Goal: Task Accomplishment & Management: Complete application form

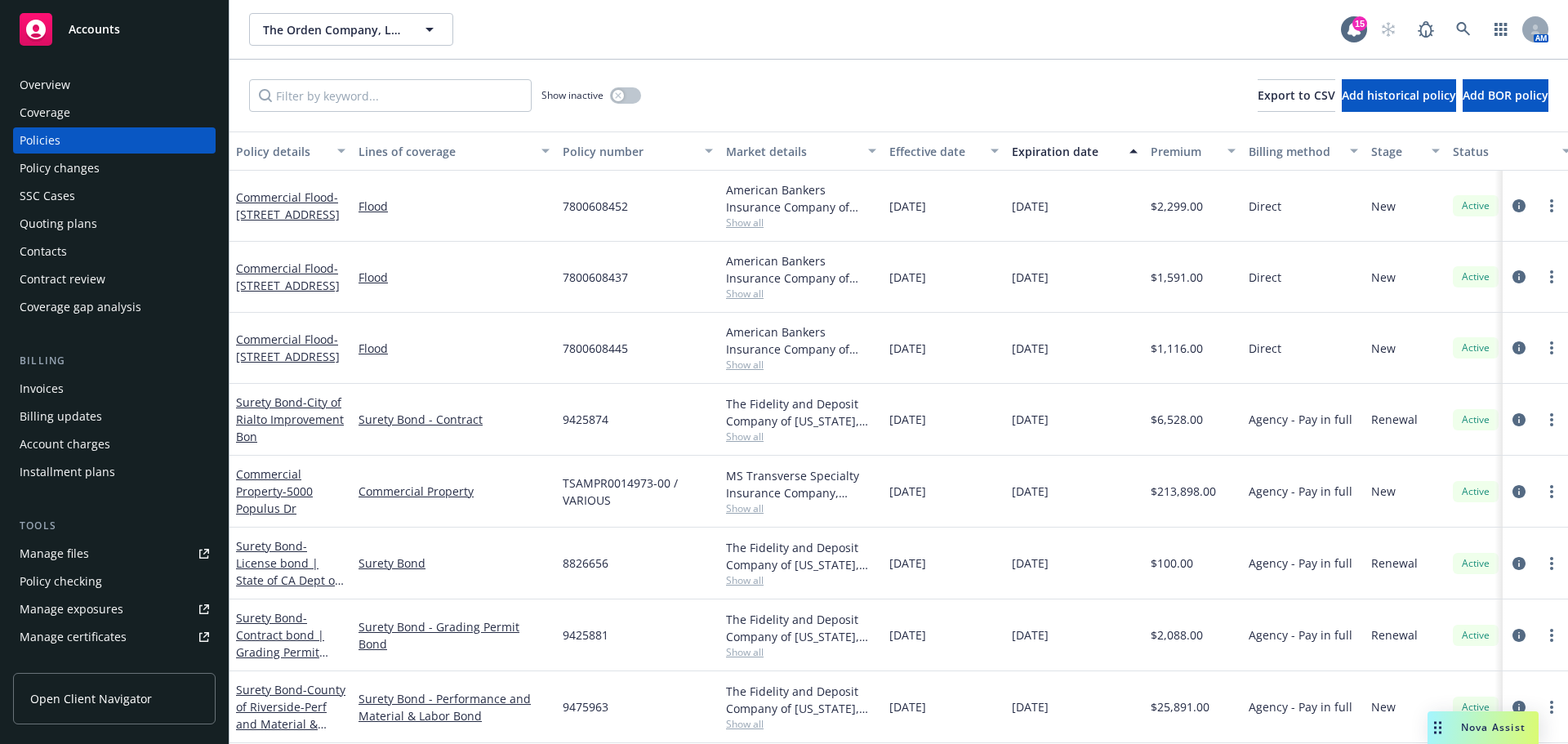
click at [67, 175] on div "Policy changes" at bounding box center [59, 168] width 80 height 27
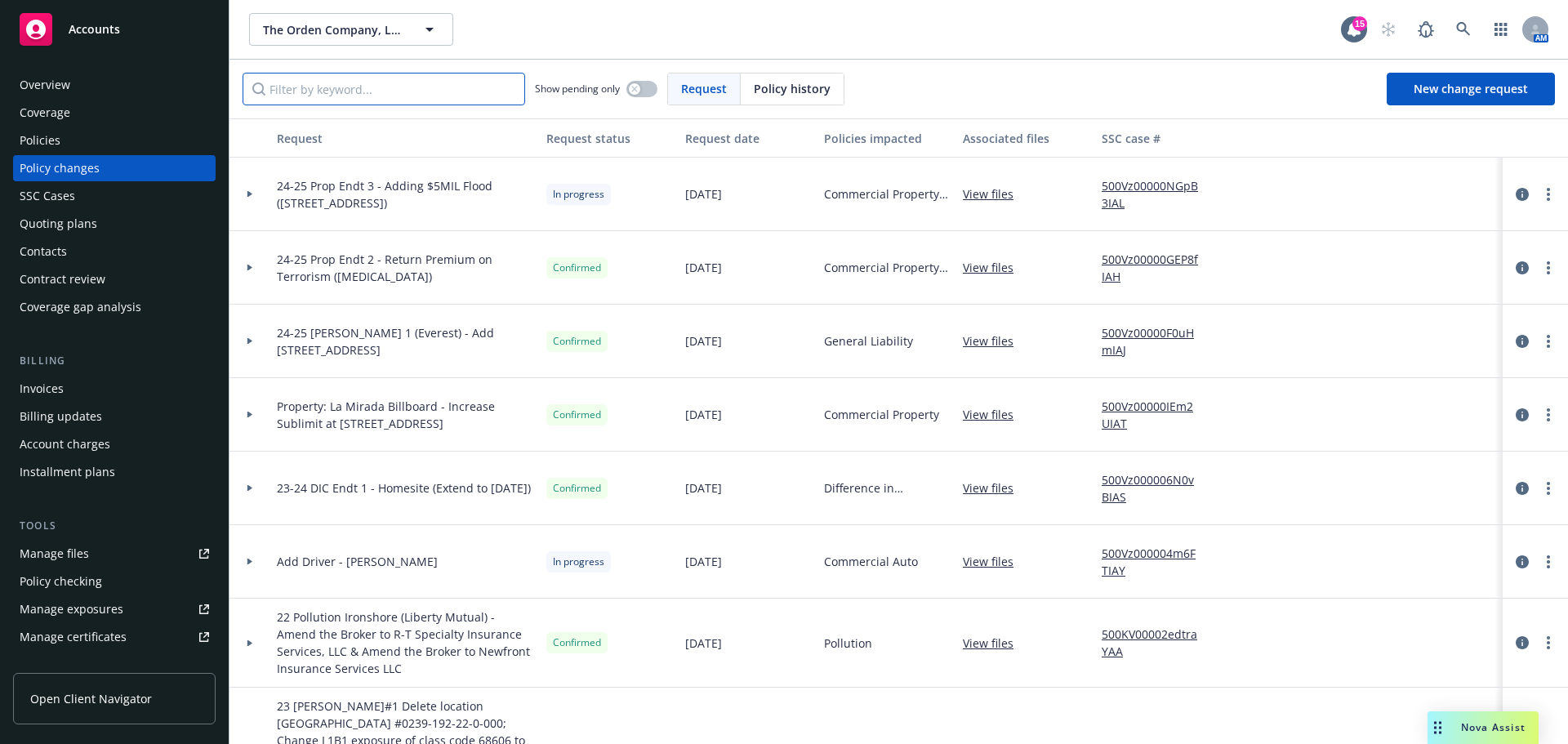
click at [397, 88] on input "Filter by keyword..." at bounding box center [383, 88] width 282 height 33
type input "ford"
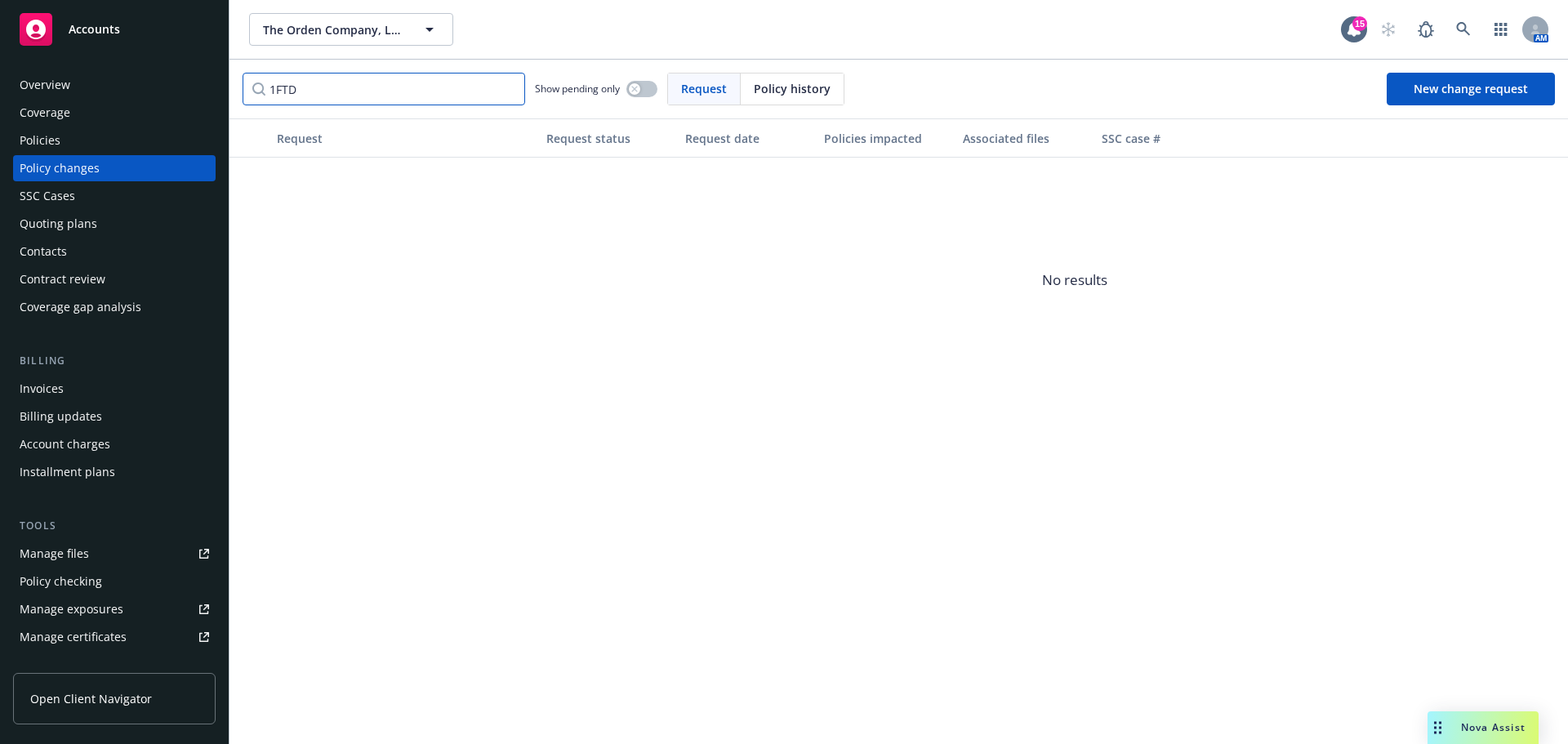
type input "1FTDA"
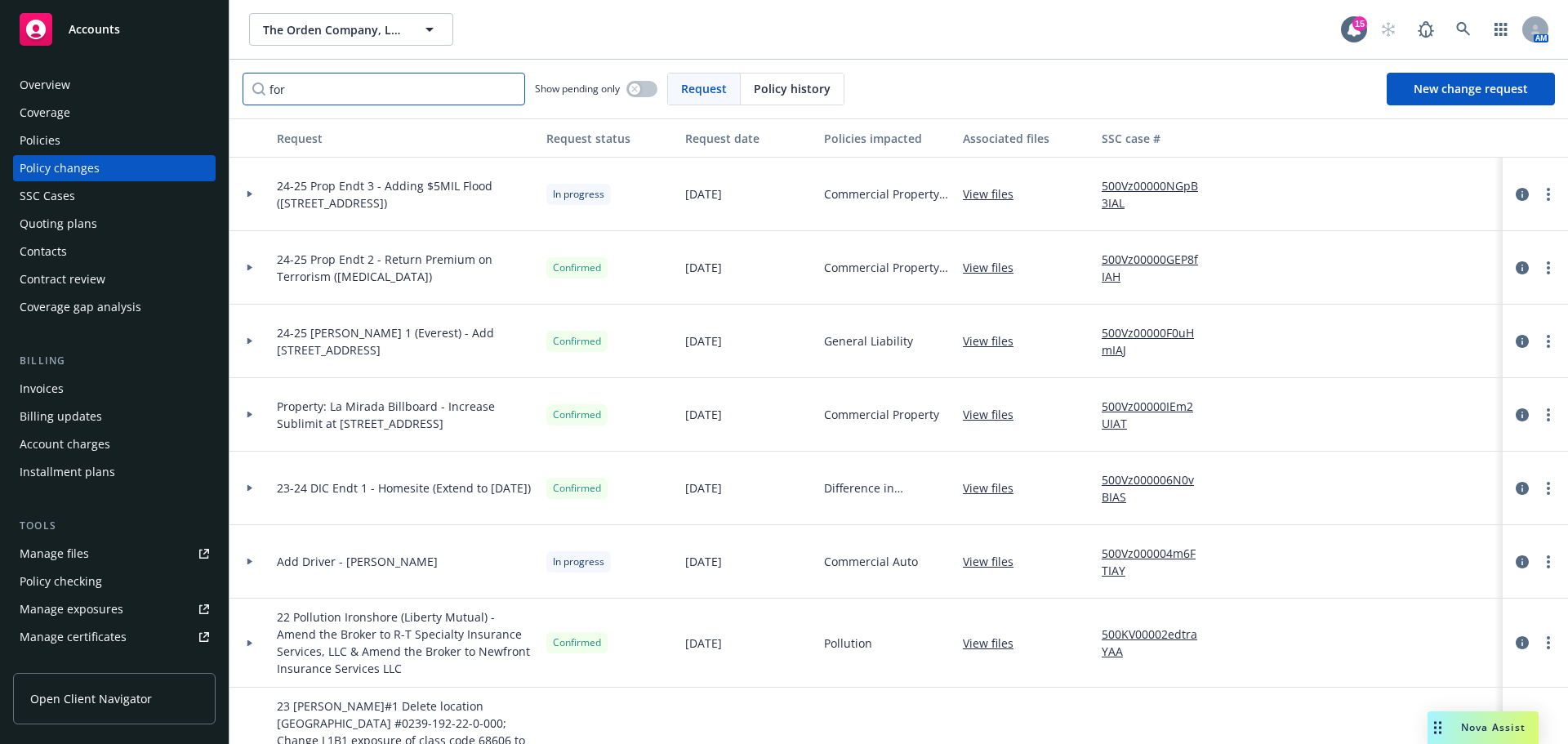
type input "ford"
click at [1418, 98] on link "New change request" at bounding box center [1471, 88] width 168 height 33
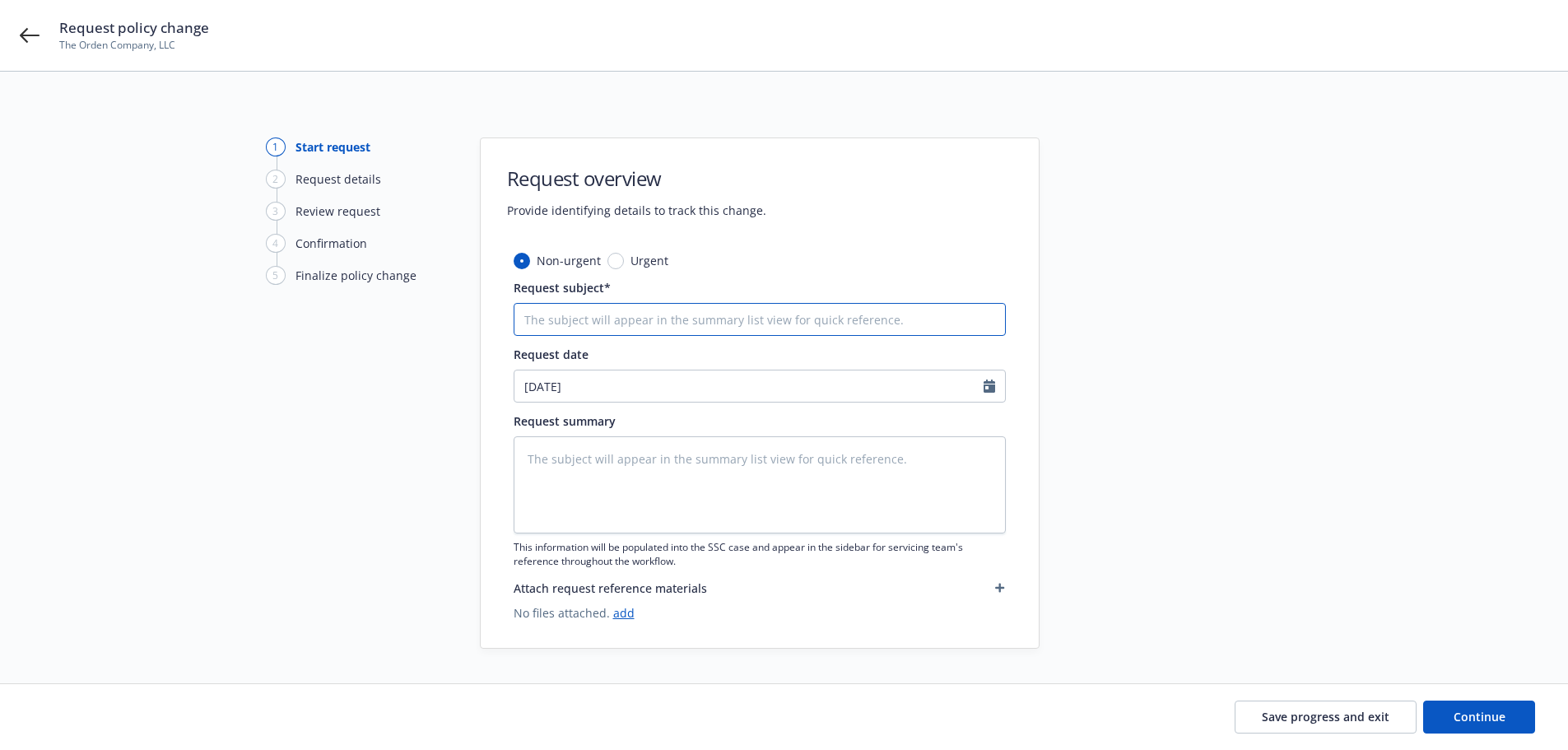
click at [647, 310] on input "Request subject*" at bounding box center [760, 319] width 492 height 33
paste input "25-26 Auto Endt 1 - Remove 1995 Ford Aerostar Van (VIN No. [US_VEHICLE_IDENTIFI…"
type textarea "x"
type input "25-26 Auto Endt 1 - Remove 1995 Ford Aerostar Van (VIN No. [US_VEHICLE_IDENTIFI…"
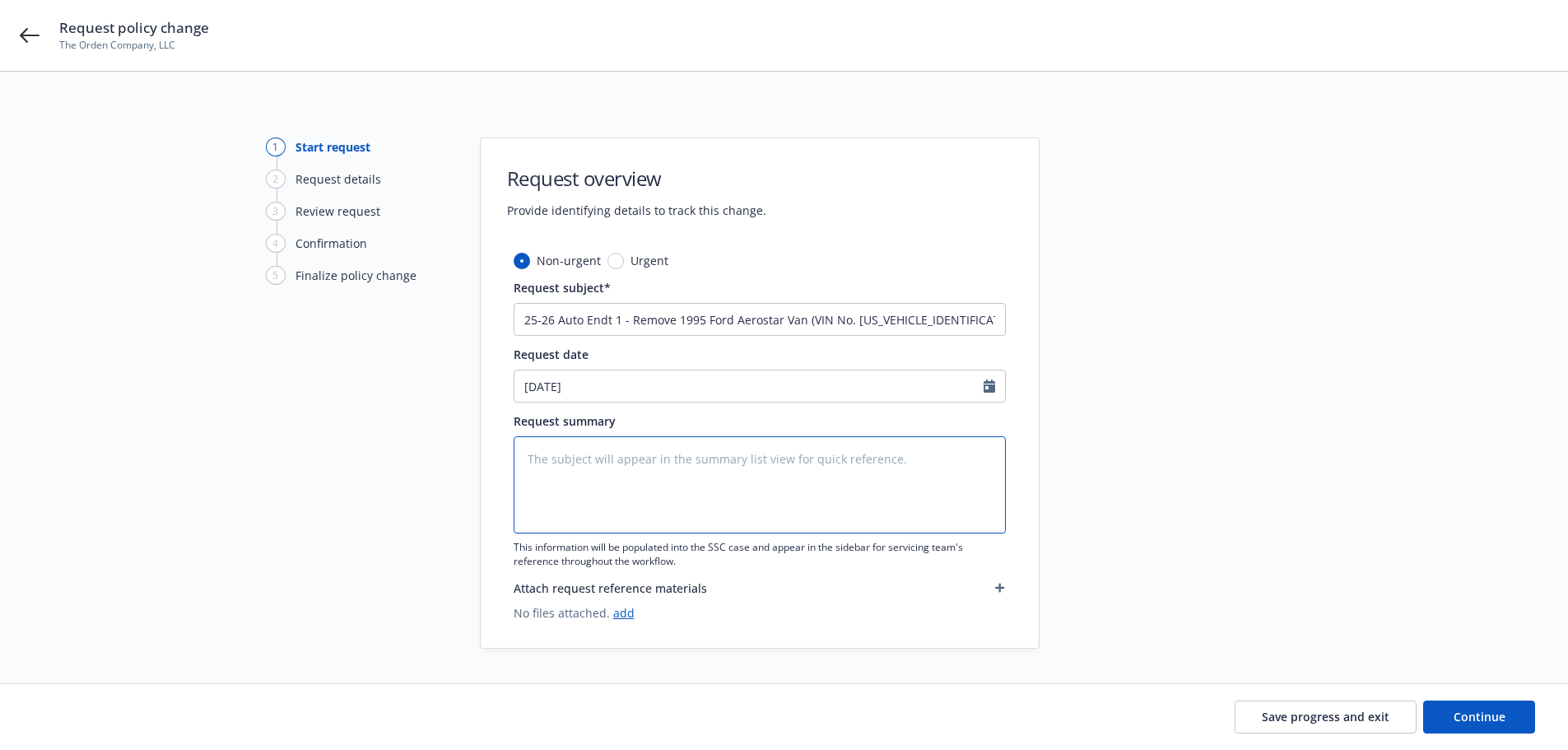
click at [654, 466] on textarea at bounding box center [760, 484] width 492 height 97
paste textarea "25-26 Auto Endt 1 - Remove 1995 Ford Aerostar Van (VIN No. [US_VEHICLE_IDENTIFI…"
type textarea "x"
type textarea "25-26 Auto Endt 1 - Remove 1995 Ford Aerostar Van (VIN No. [US_VEHICLE_IDENTIFI…"
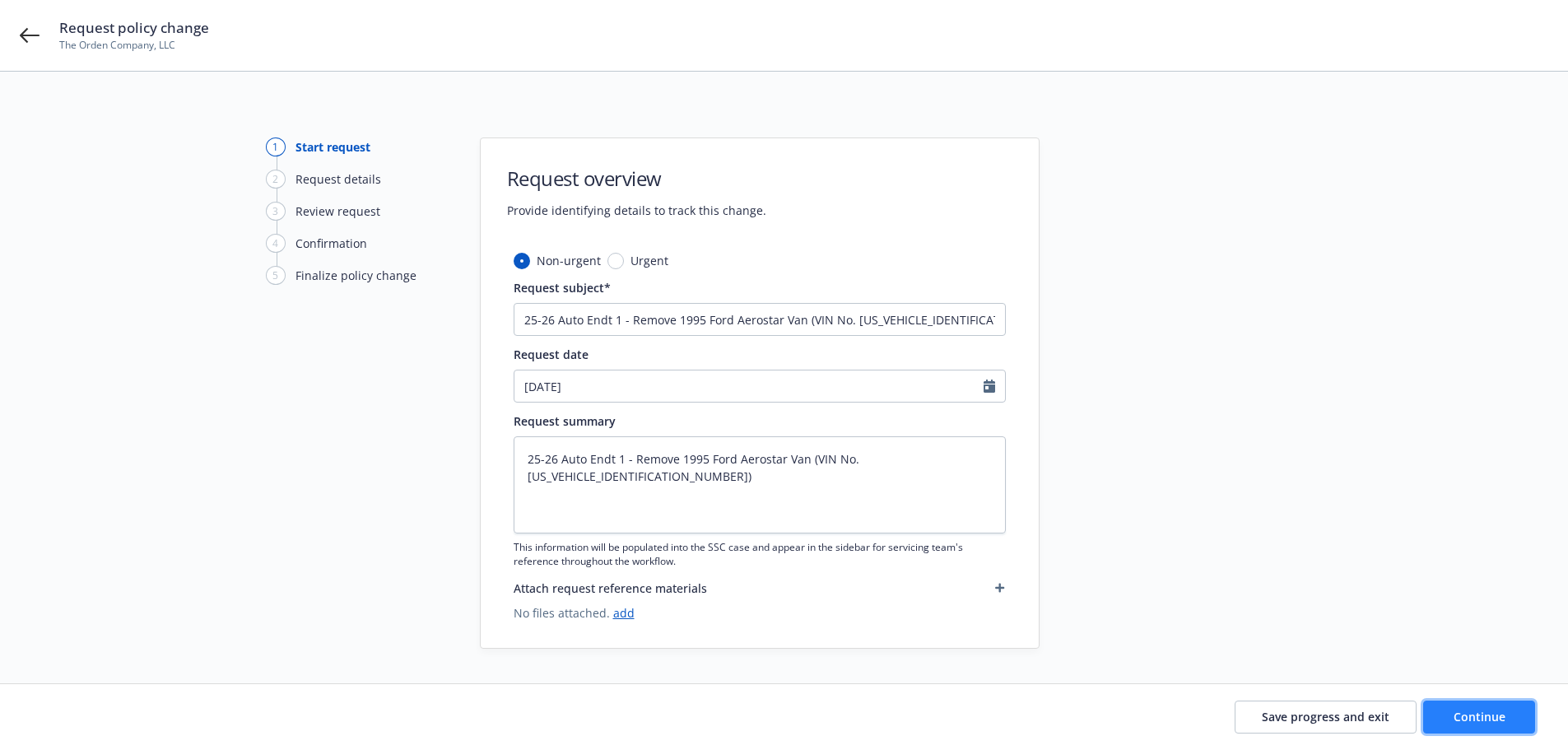
click at [1478, 720] on span "Continue" at bounding box center [1480, 717] width 52 height 16
type textarea "x"
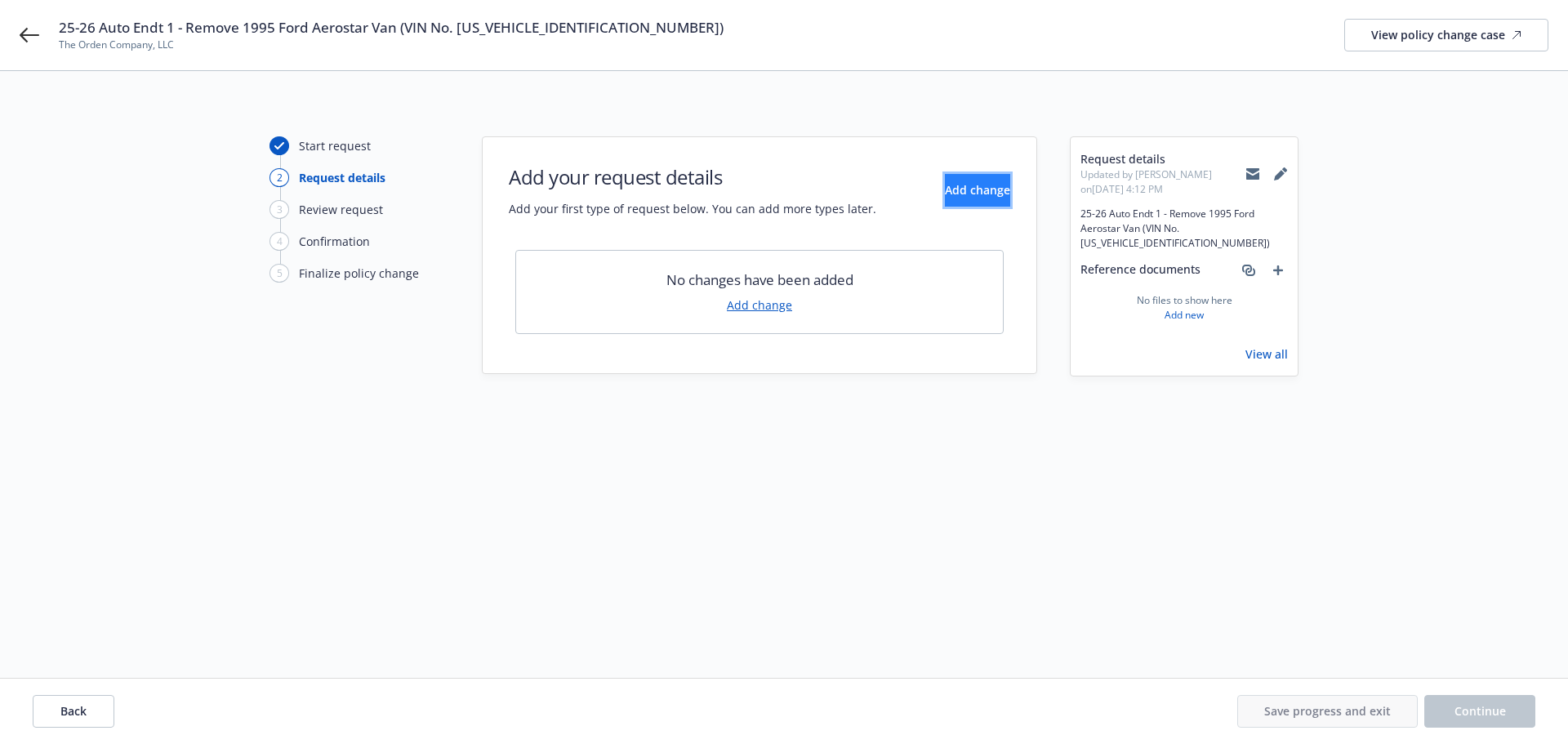
click at [945, 196] on span "Add change" at bounding box center [978, 190] width 65 height 16
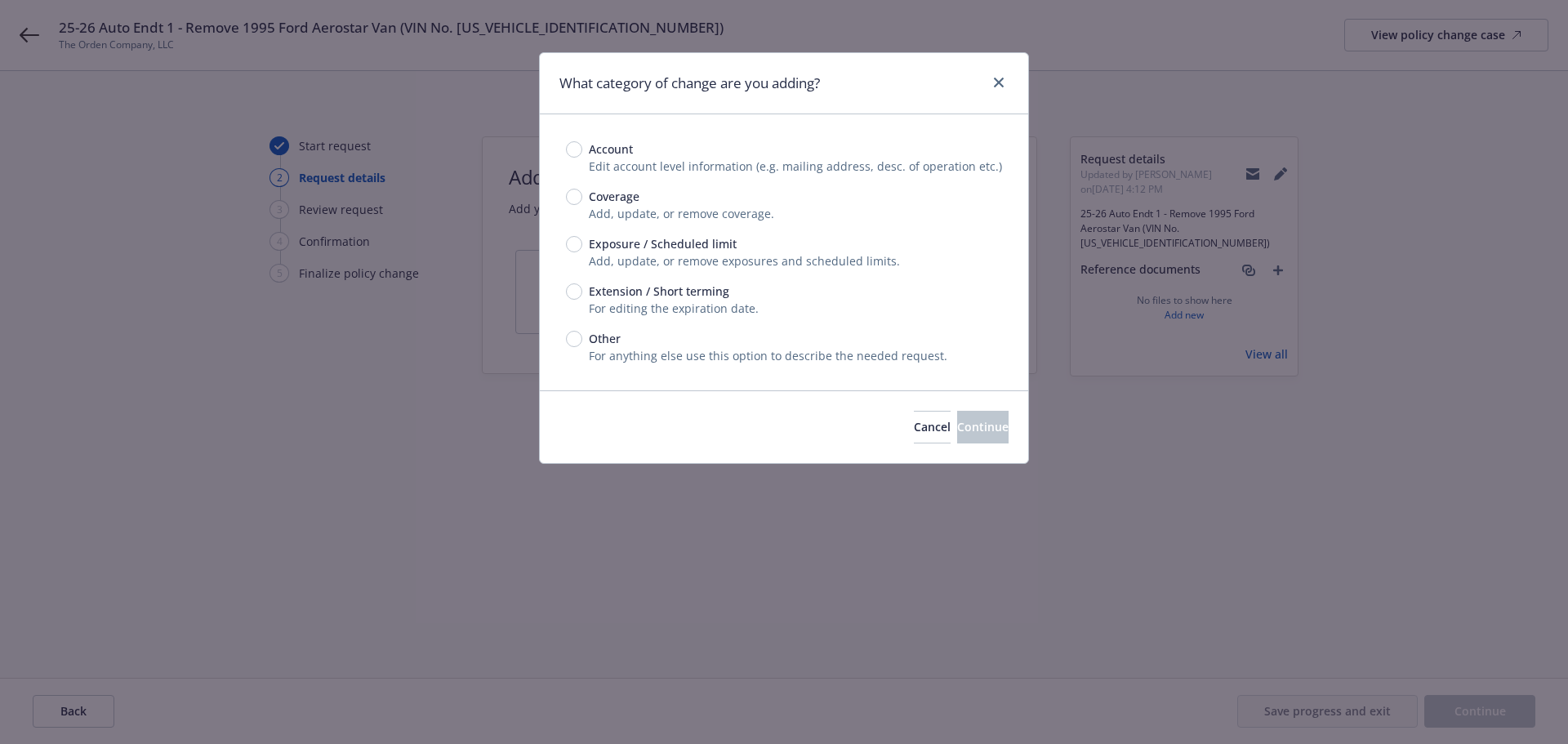
click at [687, 243] on span "Exposure / Scheduled limit" at bounding box center [662, 243] width 148 height 17
click at [582, 243] on input "Exposure / Scheduled limit" at bounding box center [574, 244] width 16 height 16
radio input "true"
click at [969, 424] on span "Continue" at bounding box center [983, 426] width 51 height 16
type textarea "x"
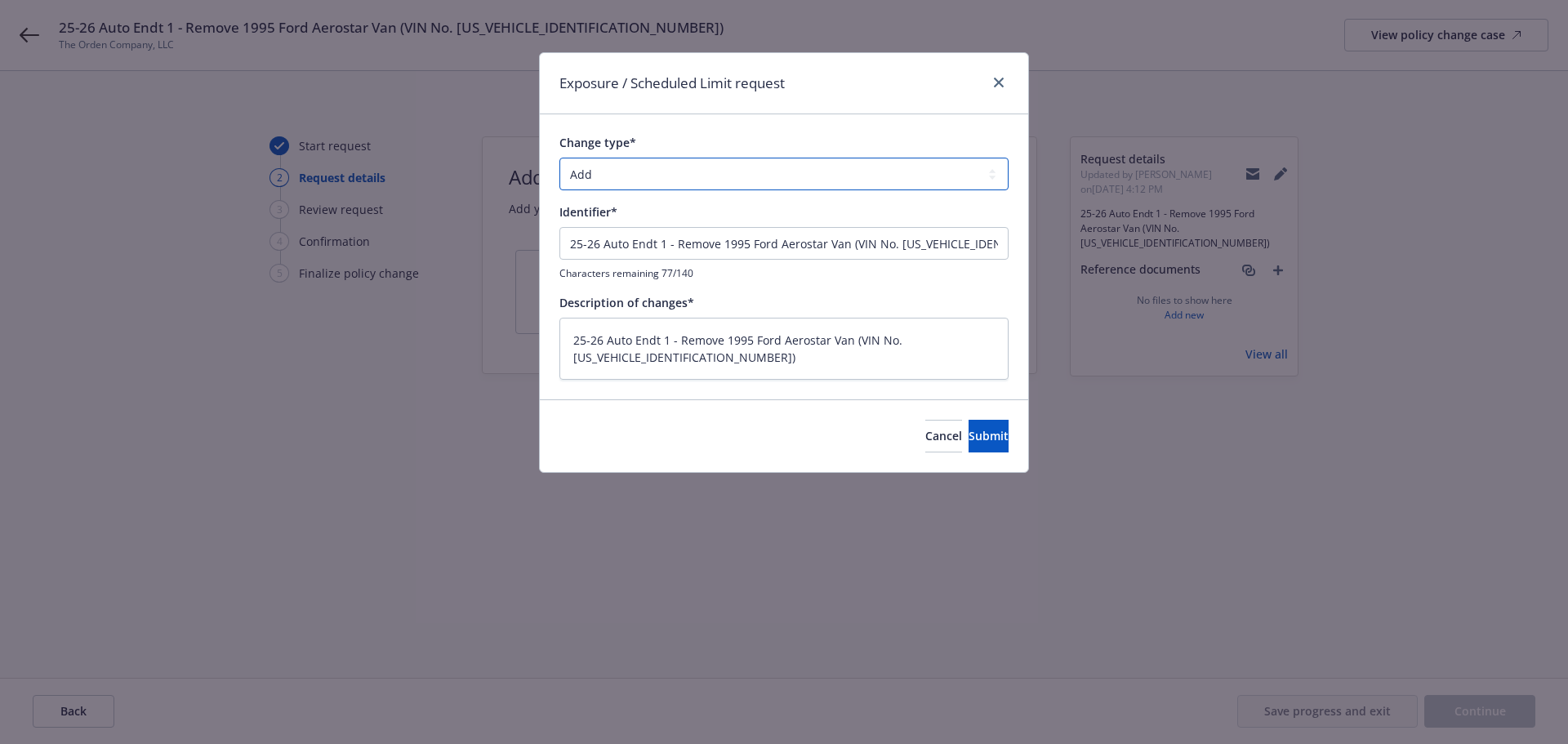
click at [708, 165] on select "Add Audit Change Remove" at bounding box center [784, 173] width 450 height 33
select select "REMOVE"
click at [559, 157] on select "Add Audit Change Remove" at bounding box center [784, 173] width 450 height 33
click at [972, 433] on span "Submit" at bounding box center [988, 436] width 40 height 16
type textarea "x"
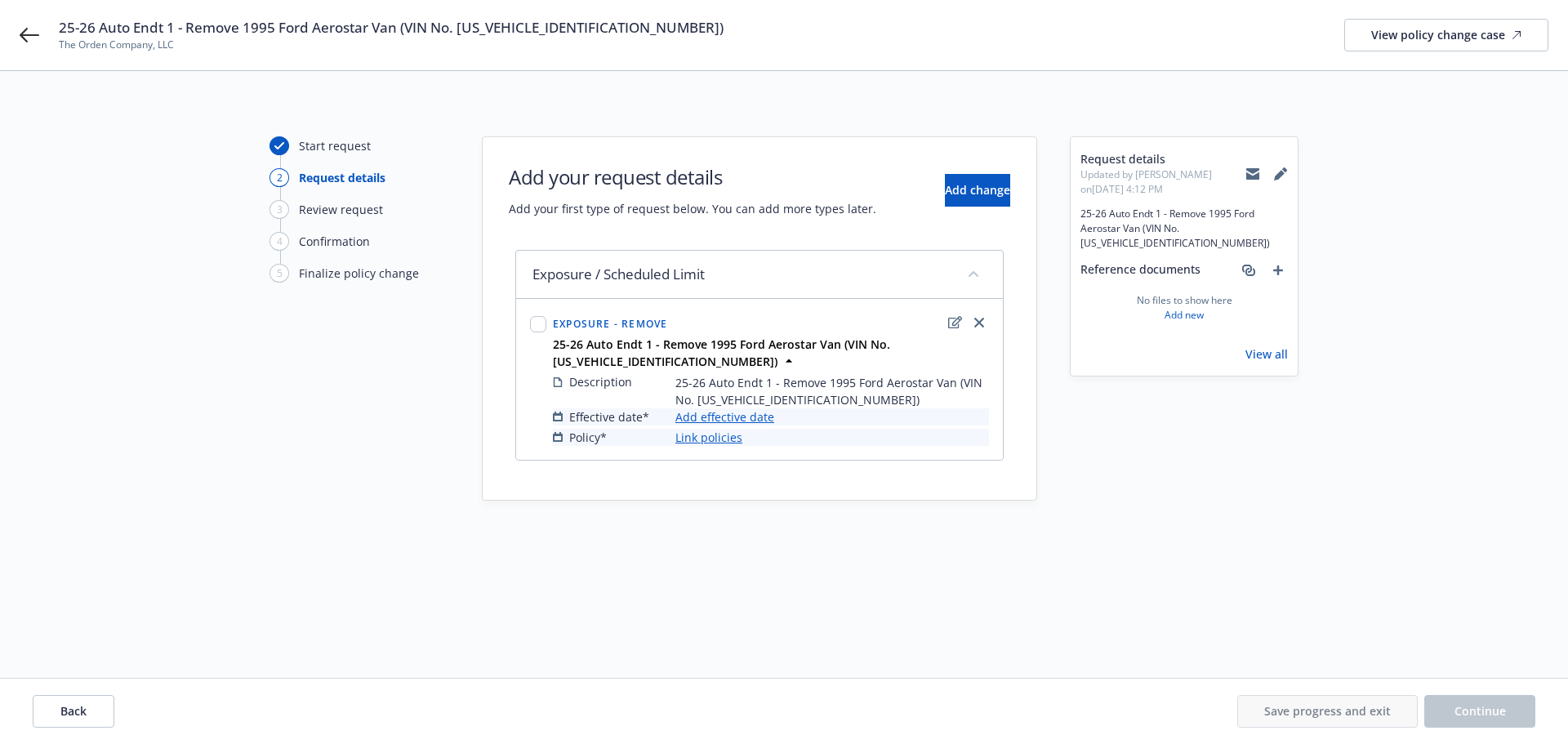
click at [730, 416] on link "Add effective date" at bounding box center [725, 416] width 99 height 17
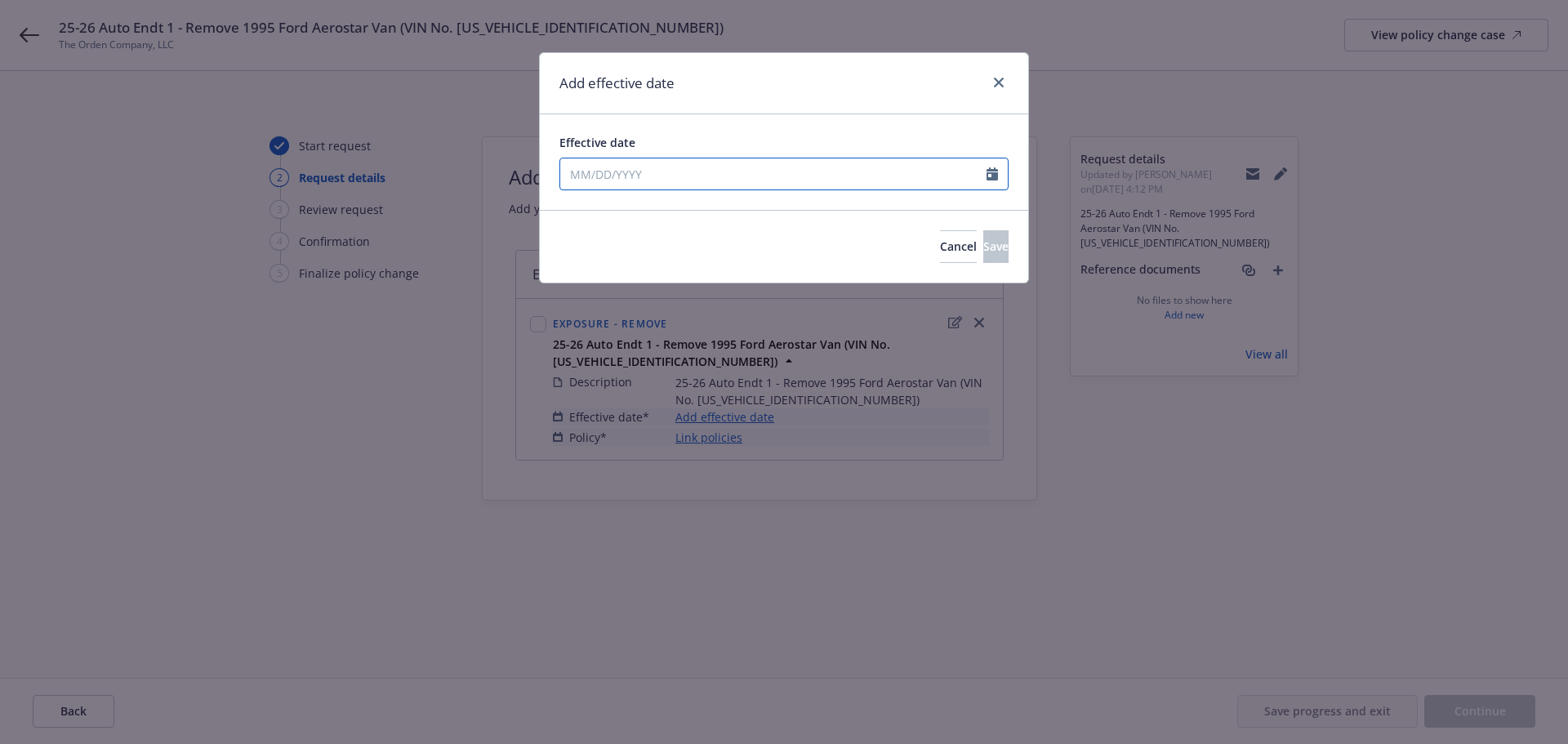
select select "9"
click at [674, 177] on input "Effective date" at bounding box center [773, 173] width 427 height 31
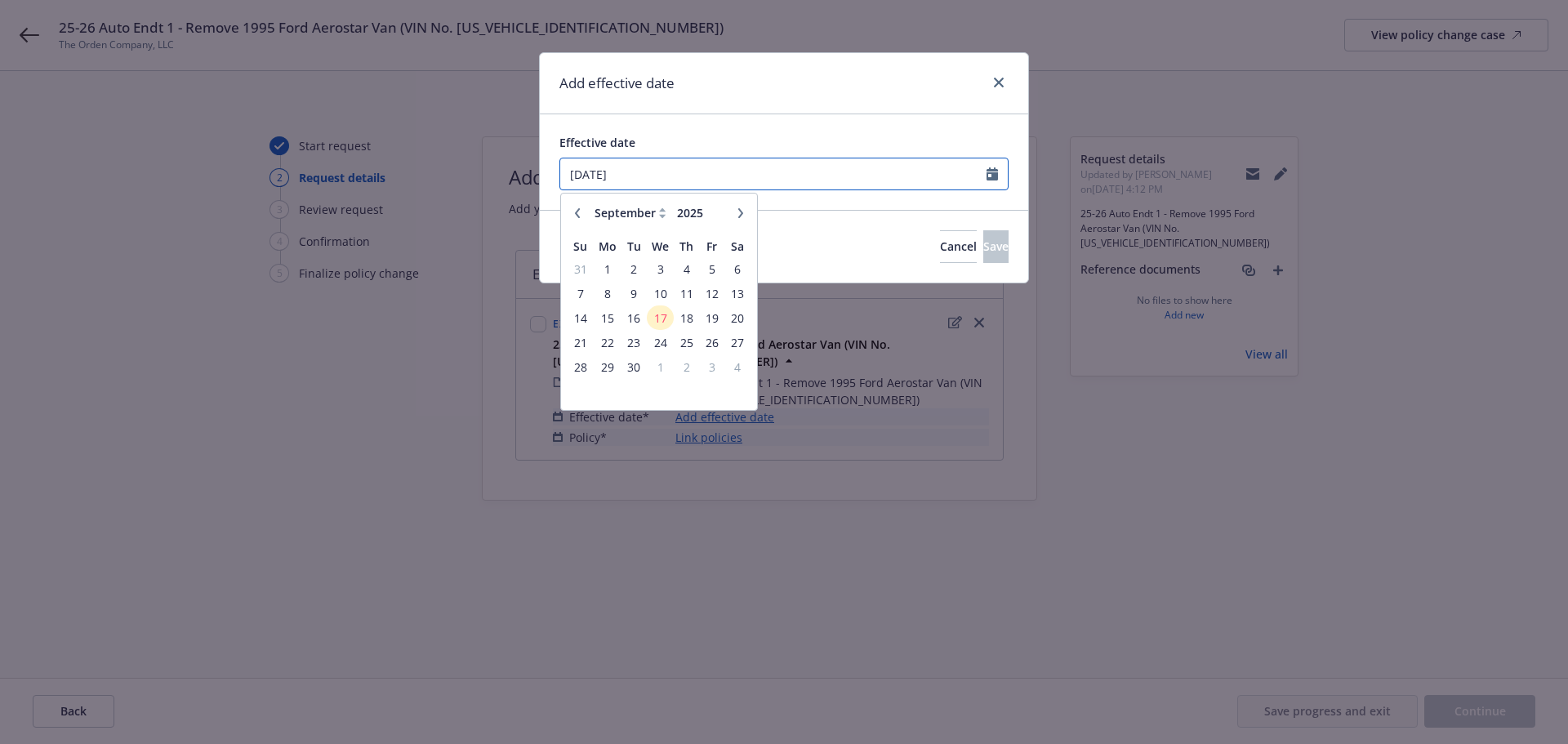
type input "[DATE]"
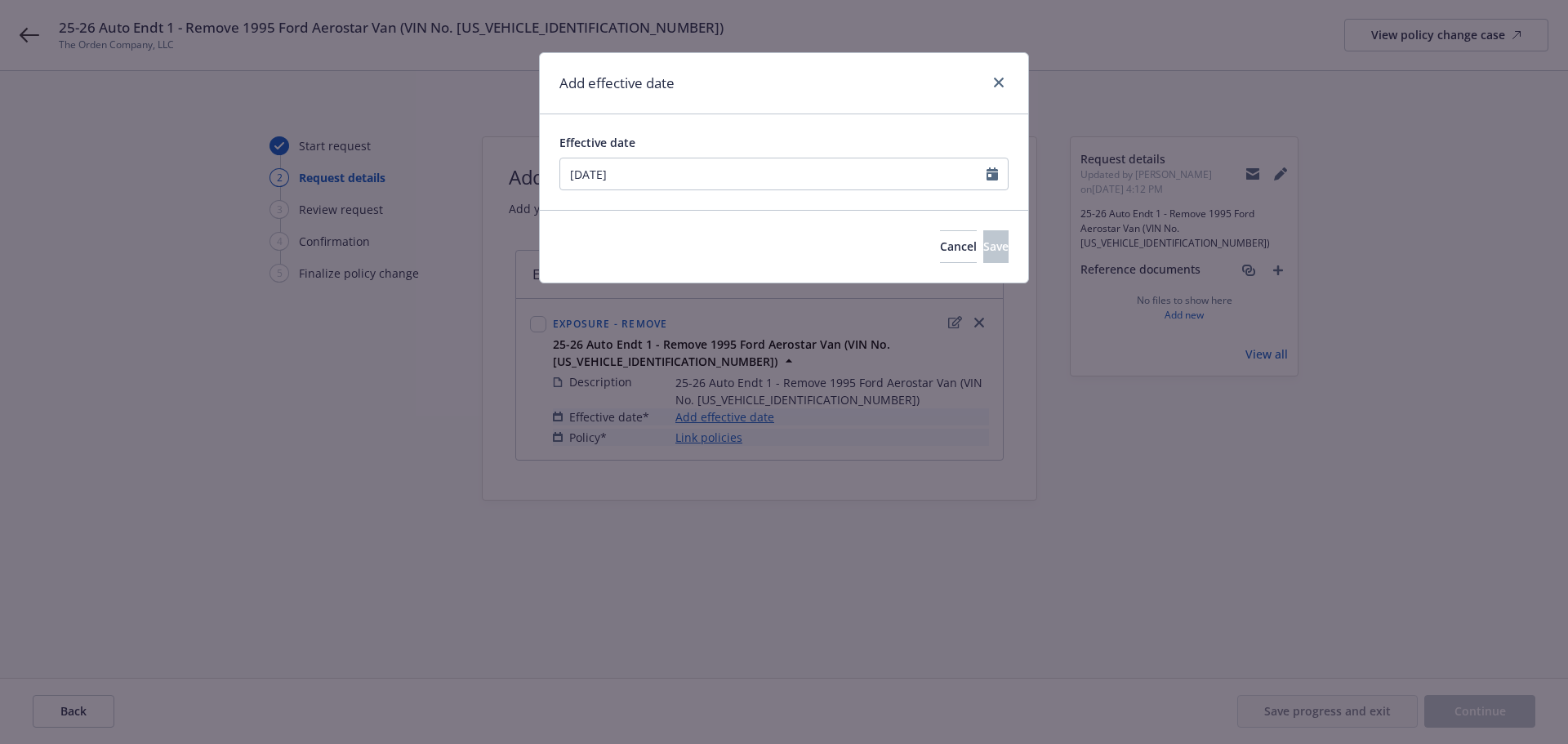
click at [708, 82] on div "Add effective date" at bounding box center [784, 83] width 488 height 61
click at [983, 241] on span "Save" at bounding box center [995, 246] width 26 height 16
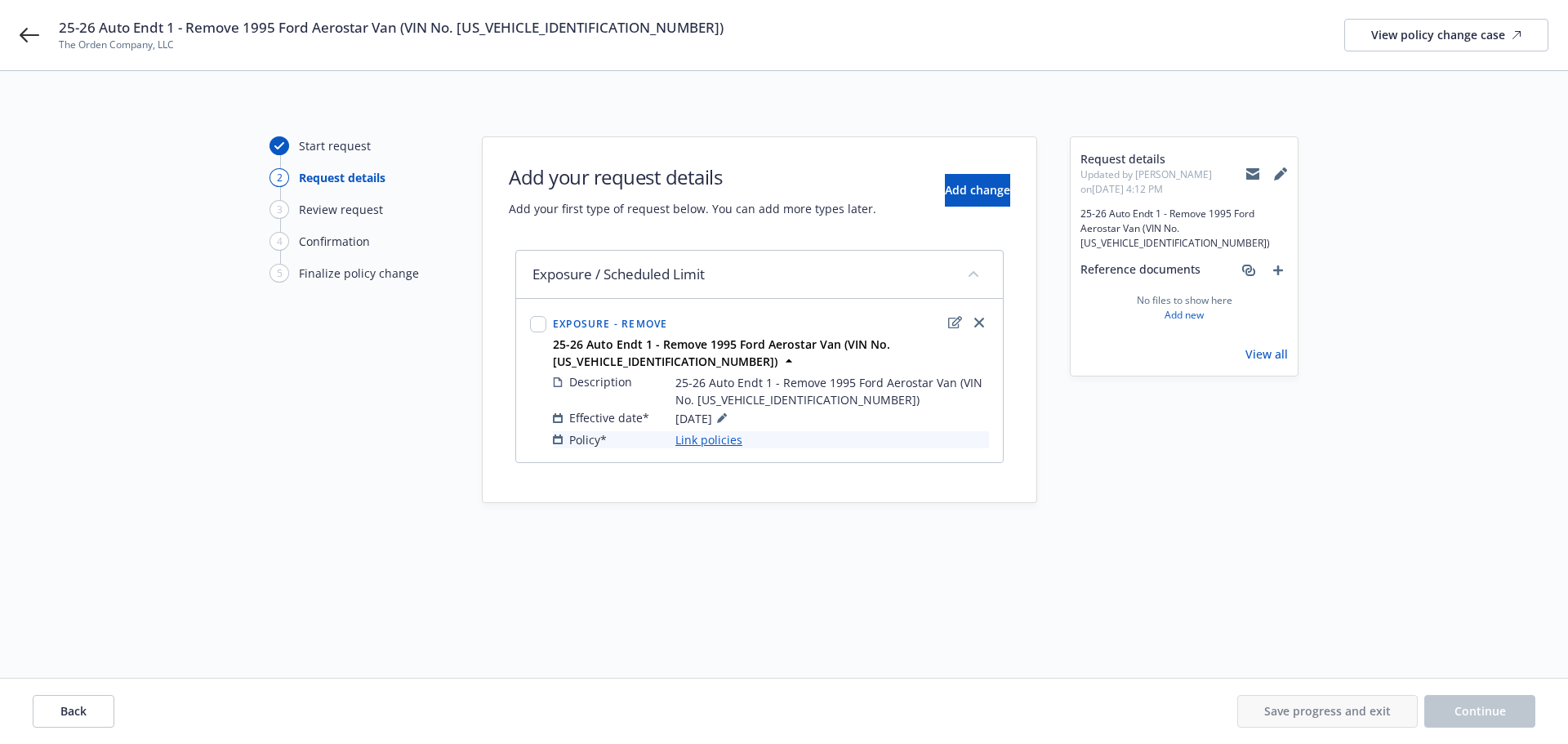
click at [703, 440] on link "Link policies" at bounding box center [709, 439] width 67 height 17
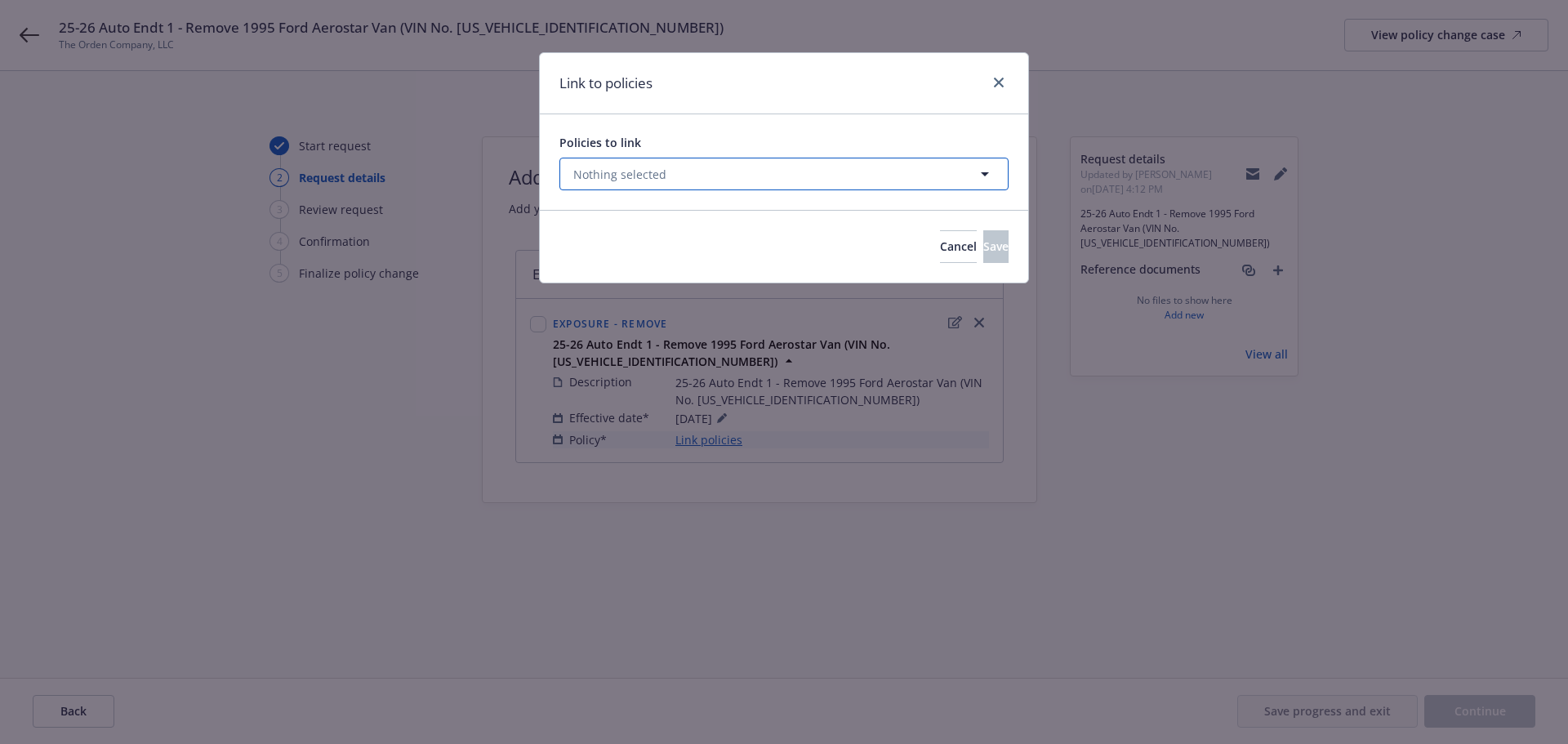
click at [673, 174] on button "Nothing selected" at bounding box center [784, 173] width 450 height 33
select select "ACTIVE"
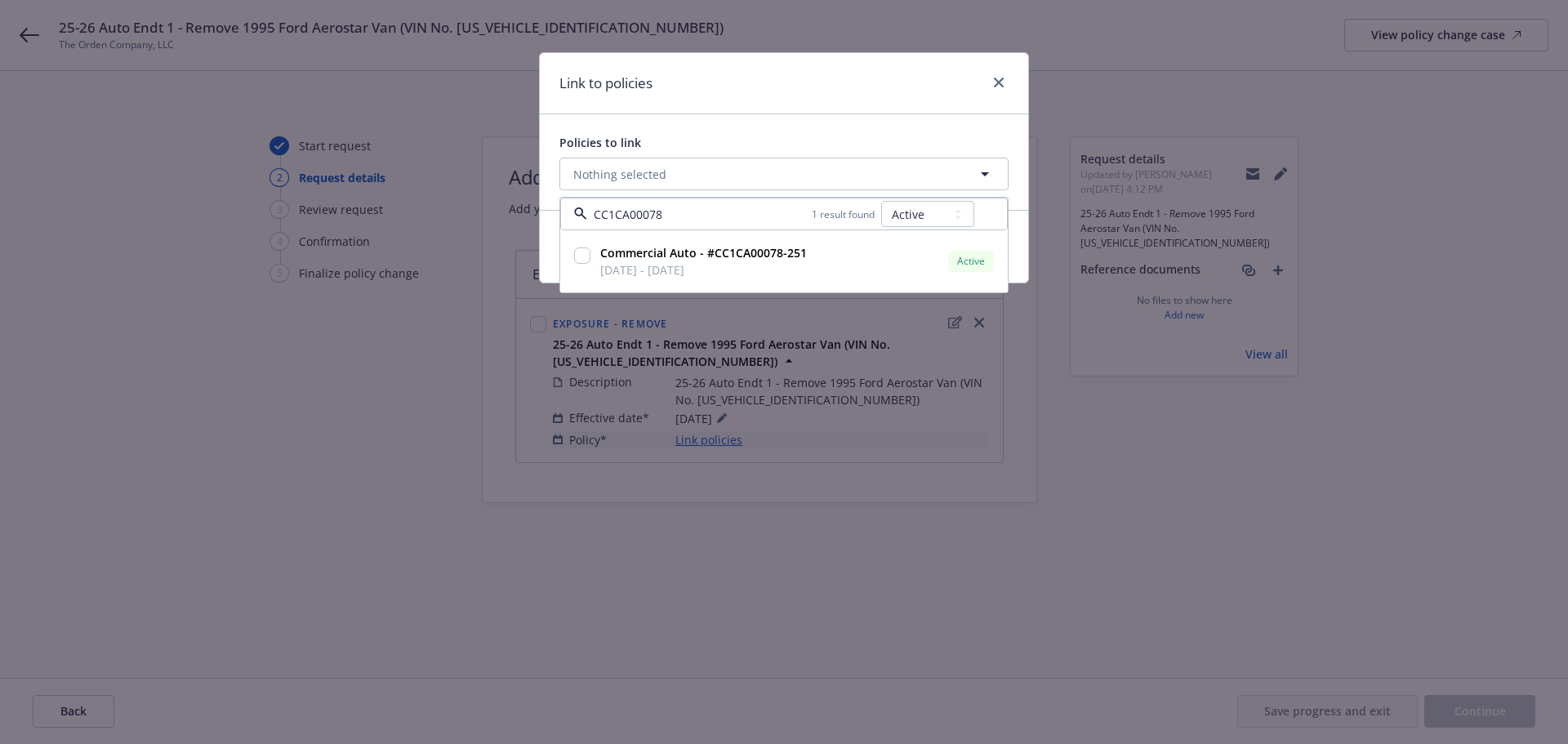
type input "CC1CA000782"
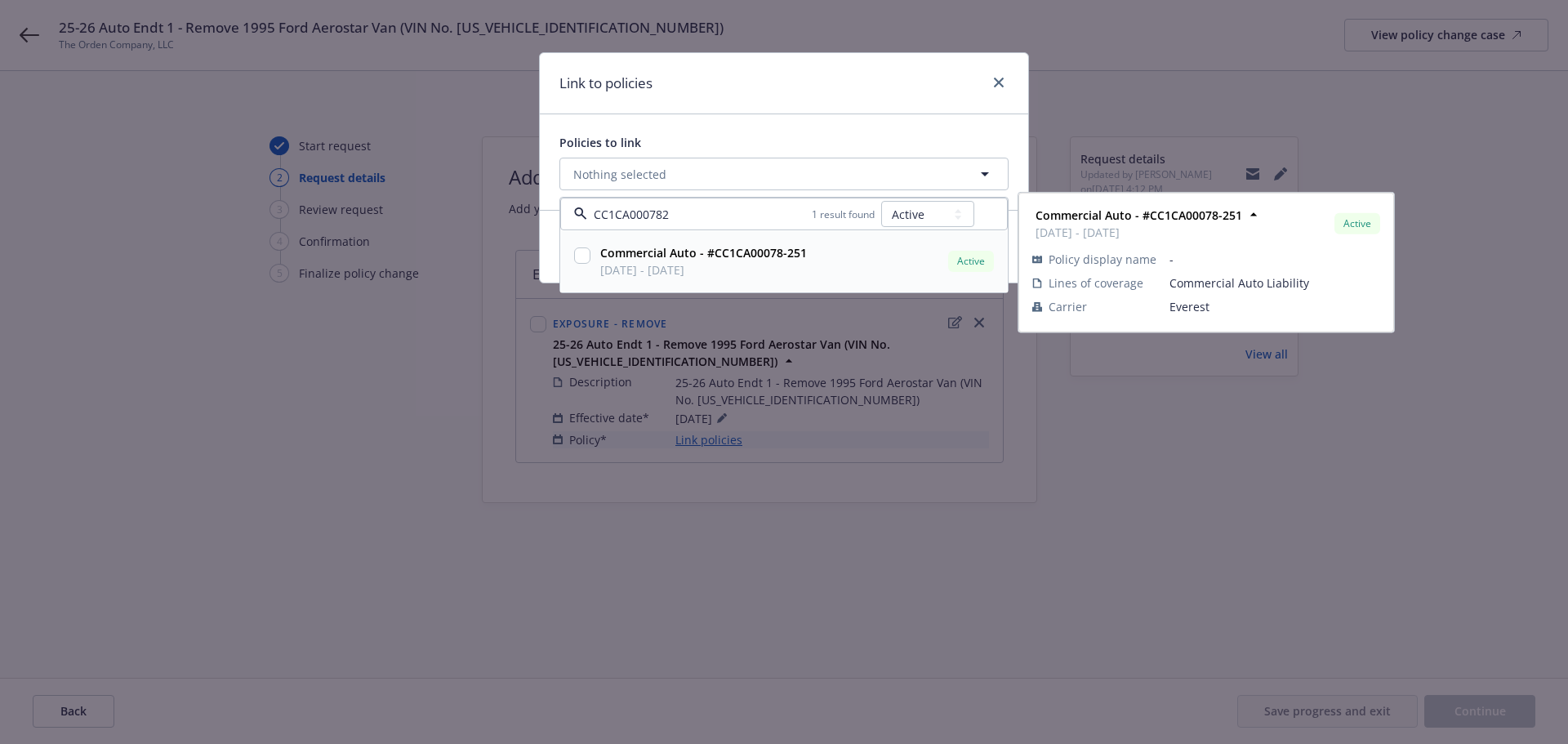
click at [584, 258] on input "checkbox" at bounding box center [582, 256] width 16 height 16
checkbox input "true"
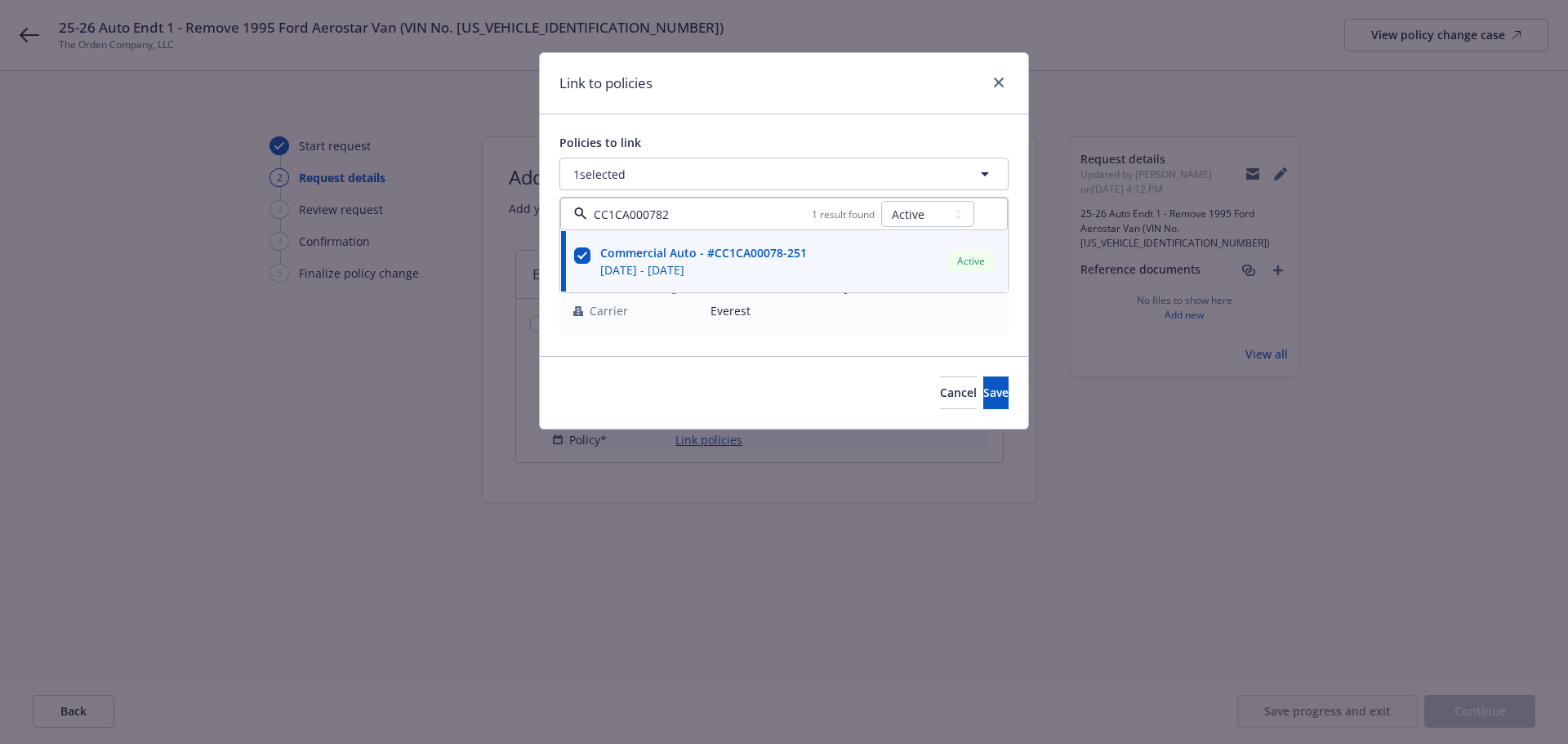
type input "CC1CA000782"
click at [831, 81] on div "Link to policies" at bounding box center [784, 83] width 488 height 61
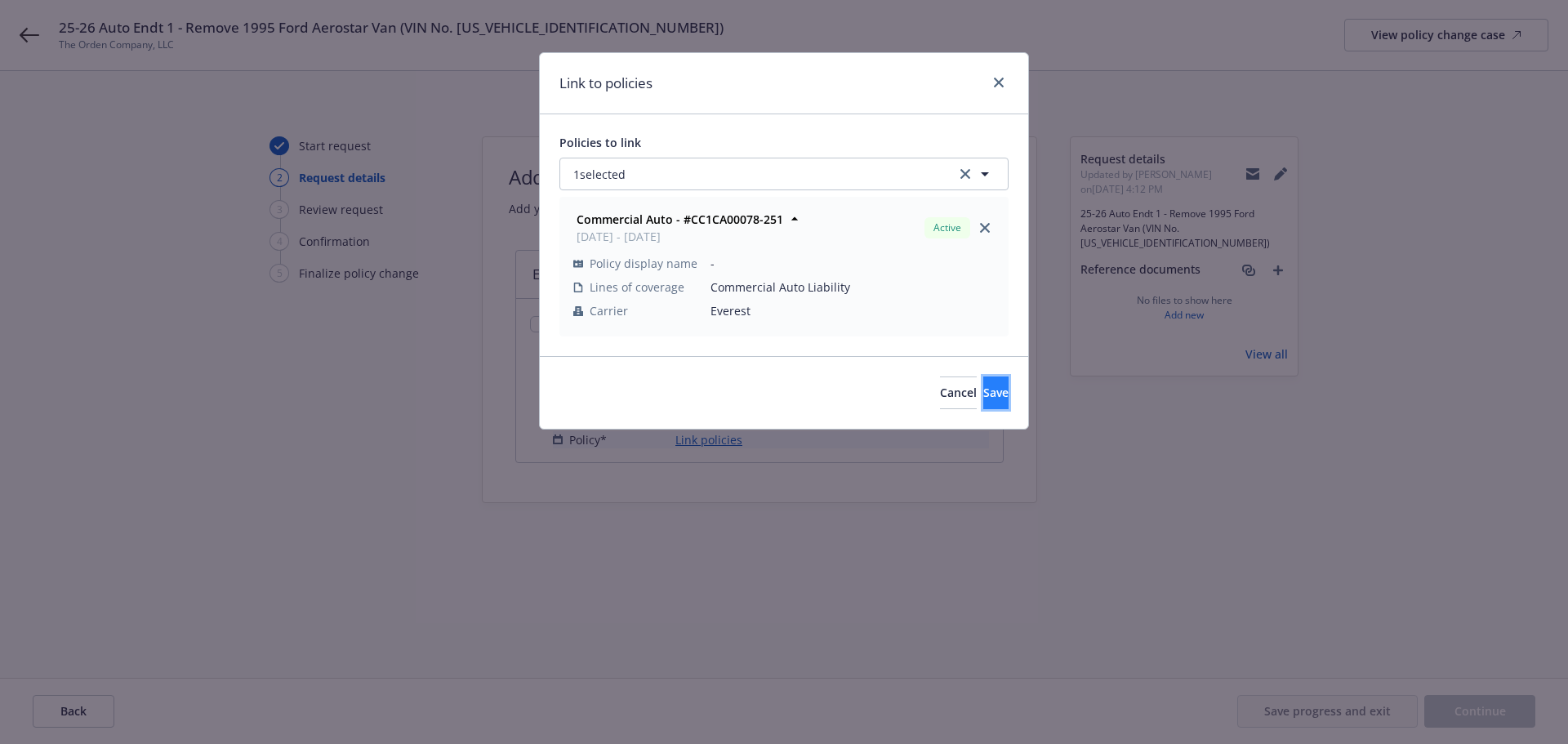
click at [983, 390] on span "Save" at bounding box center [995, 393] width 26 height 16
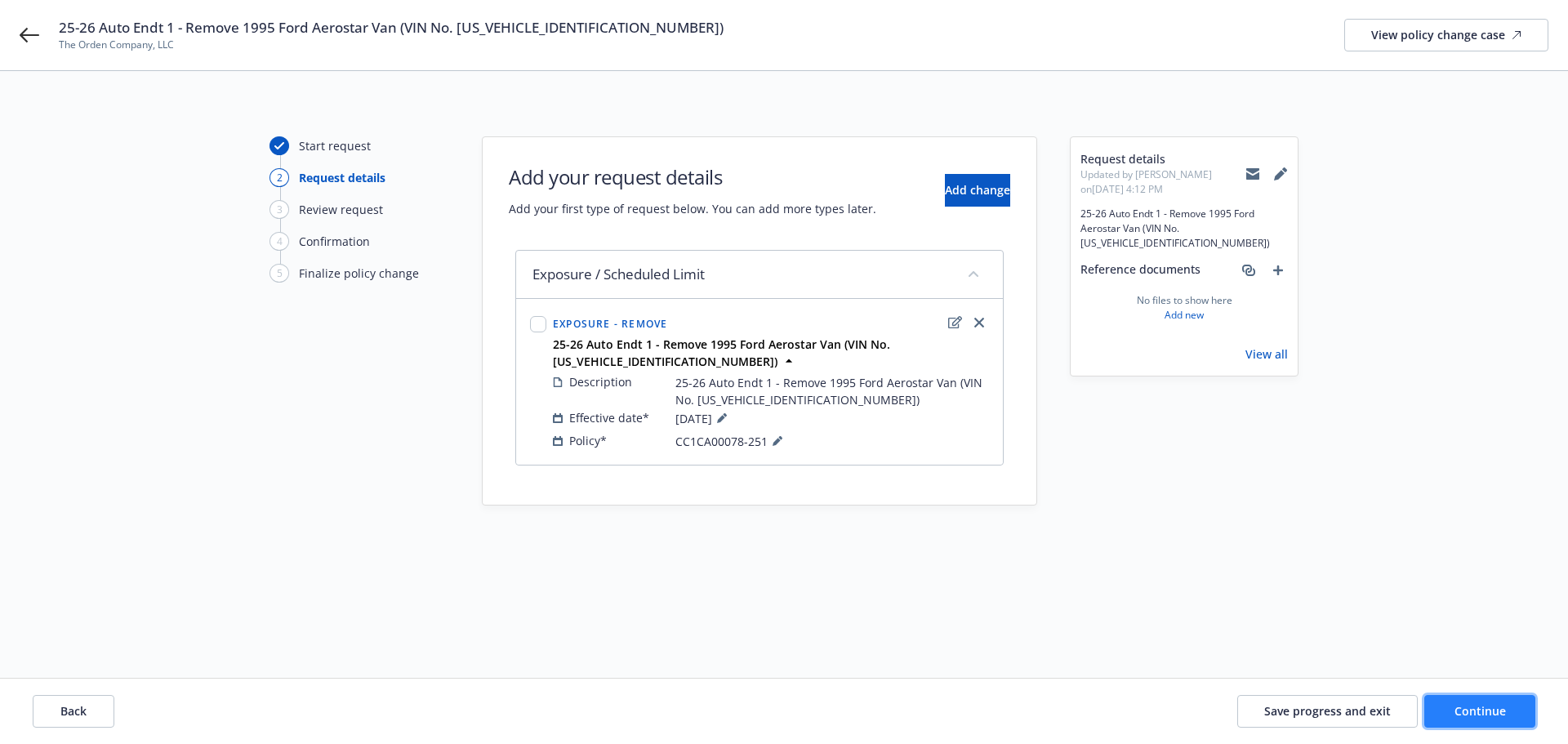
click at [1495, 707] on span "Continue" at bounding box center [1480, 711] width 51 height 16
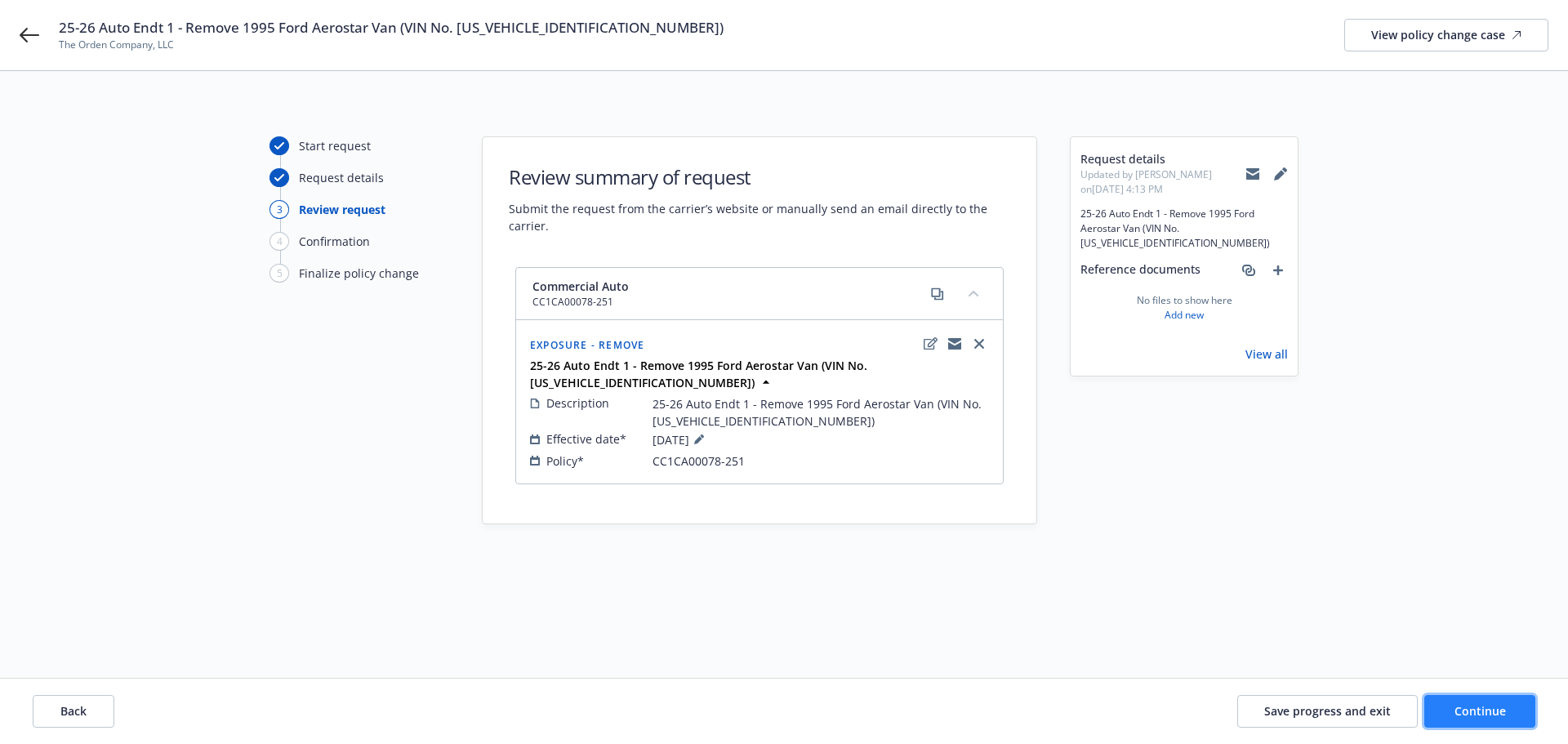
click at [1472, 706] on span "Continue" at bounding box center [1480, 711] width 51 height 16
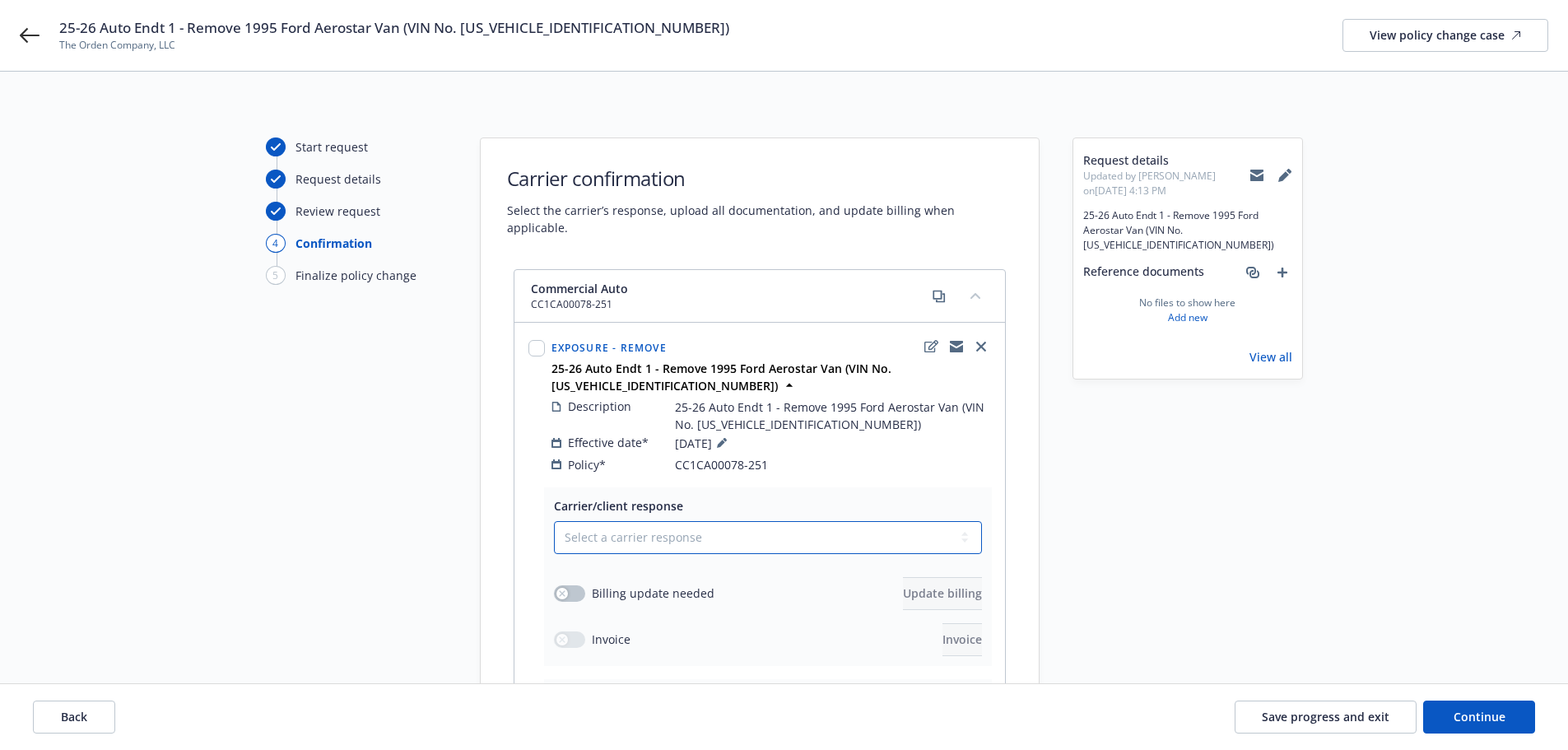
click at [647, 521] on select "Select a carrier response Accepted Accepted with revision No endorsement needed…" at bounding box center [768, 537] width 428 height 33
select select "ACCEPTED"
click at [554, 521] on select "Select a carrier response Accepted Accepted with revision No endorsement needed…" at bounding box center [768, 537] width 428 height 33
click at [578, 585] on button "button" at bounding box center [569, 593] width 31 height 16
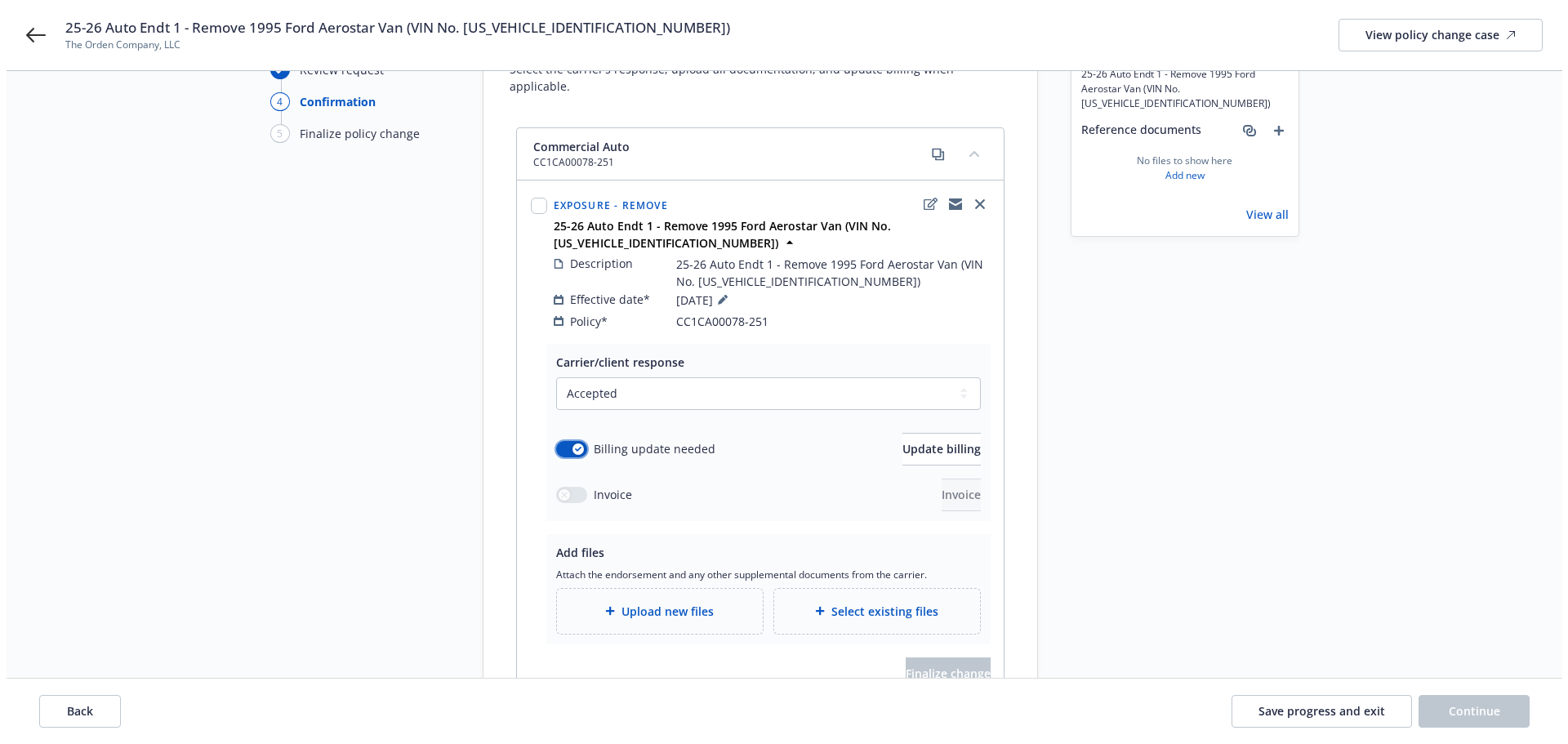
scroll to position [164, 0]
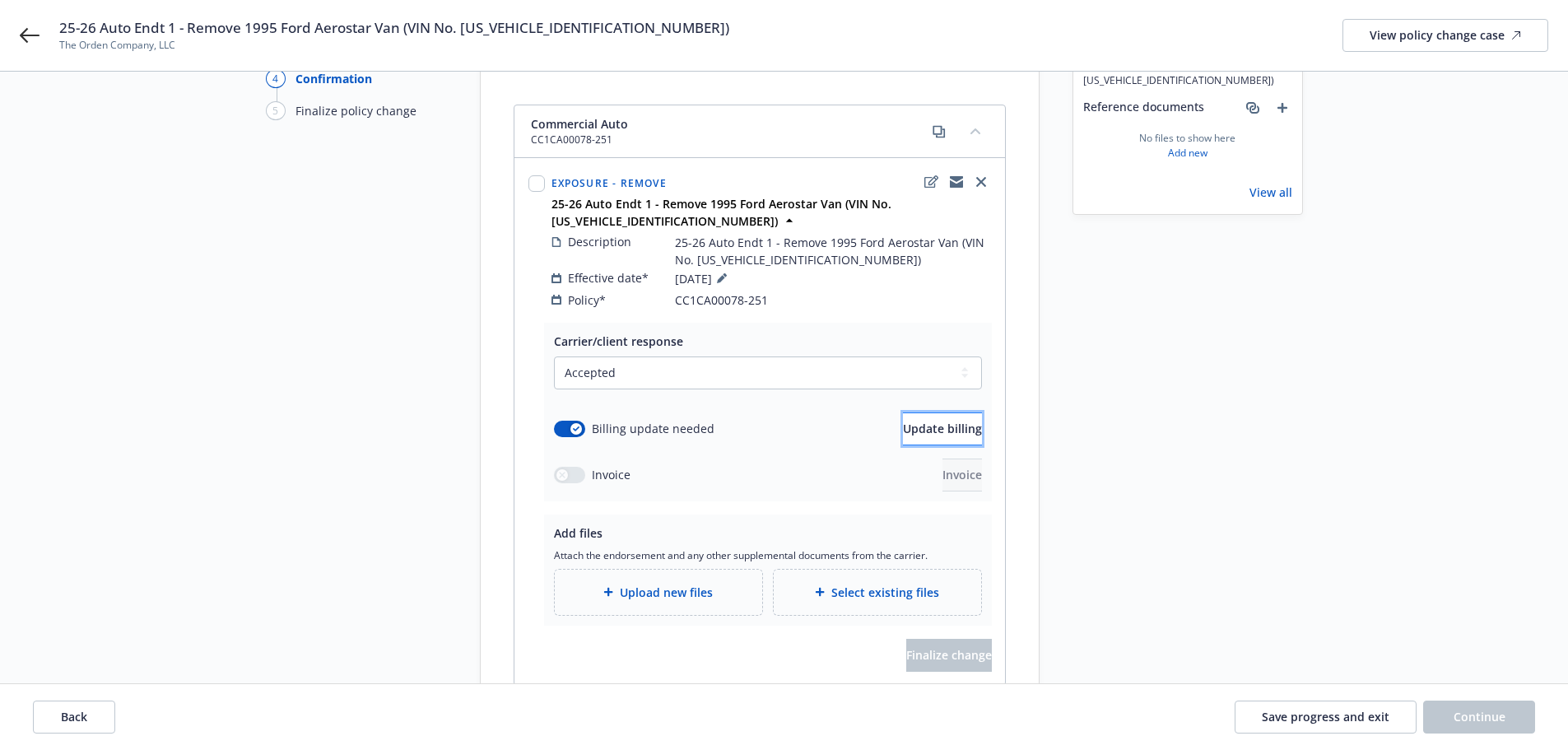
click at [903, 421] on span "Update billing" at bounding box center [942, 429] width 79 height 16
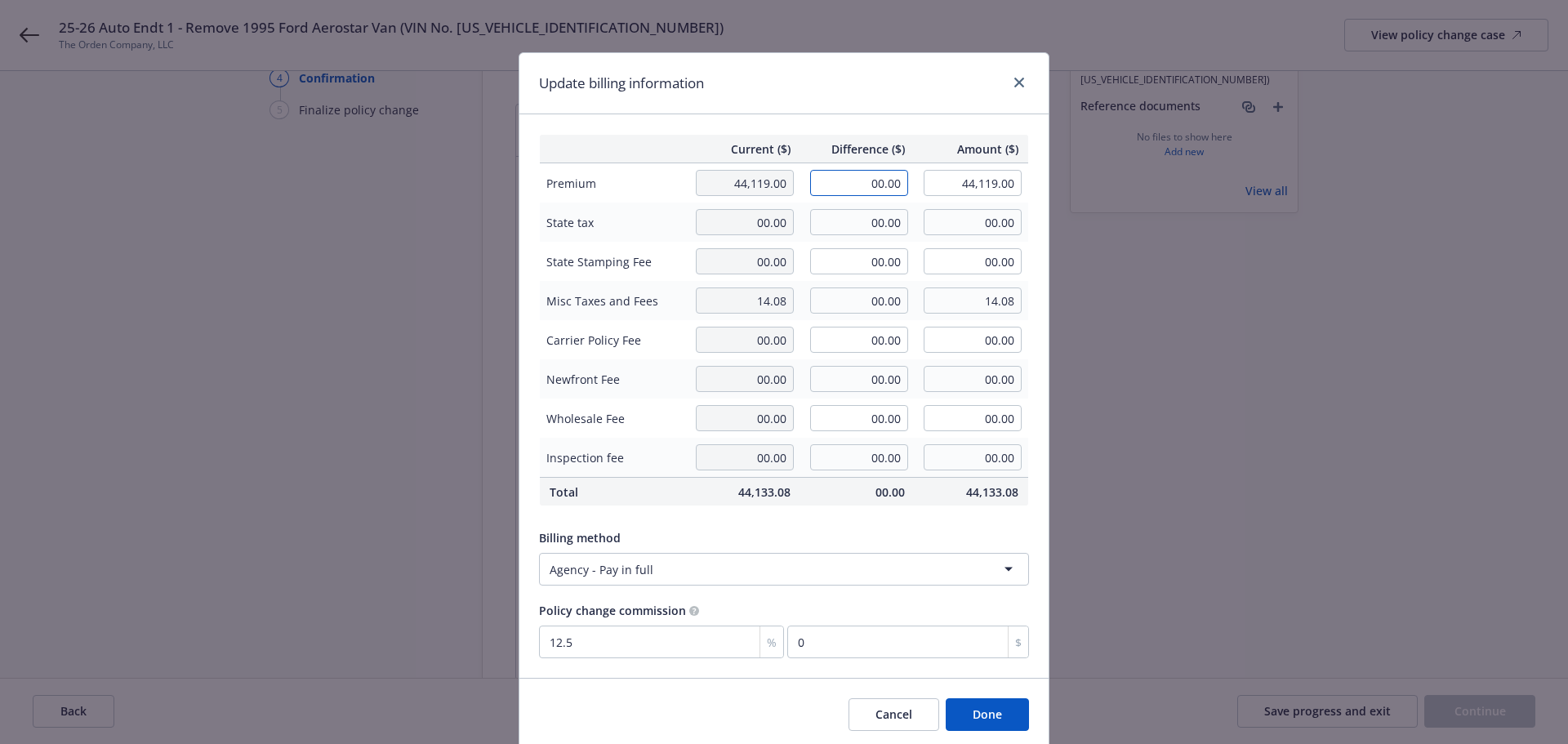
click at [853, 185] on input "00.00" at bounding box center [859, 183] width 98 height 27
type input "-4,745.76"
type input "39,373.24"
type input "-593.22"
click at [903, 114] on div "Current ($) Difference ($) Amount ($) Premium 44,119.00 -4,745.76 39,373.24 Sta…" at bounding box center [784, 395] width 529 height 564
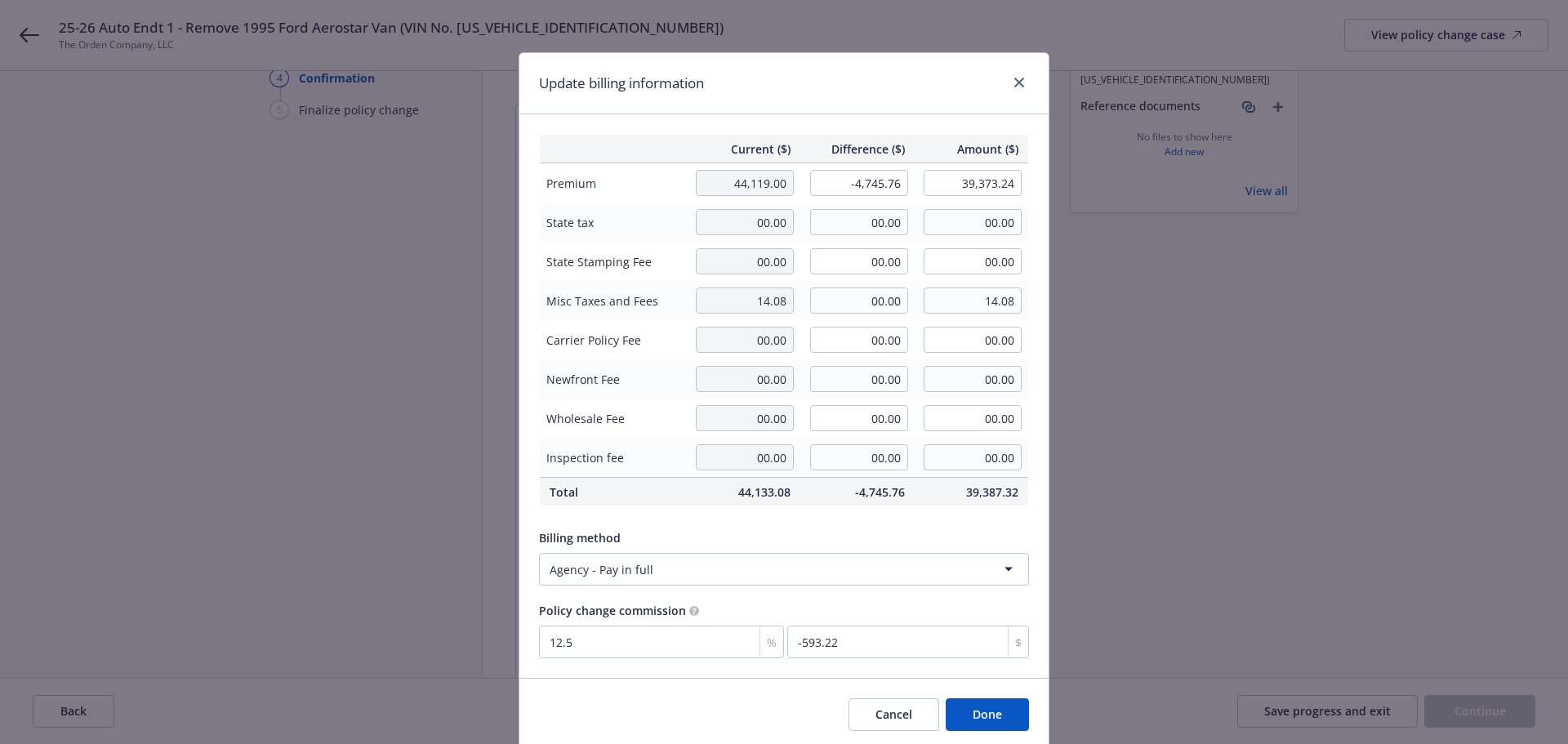
click at [1001, 706] on button "Done" at bounding box center [988, 714] width 83 height 33
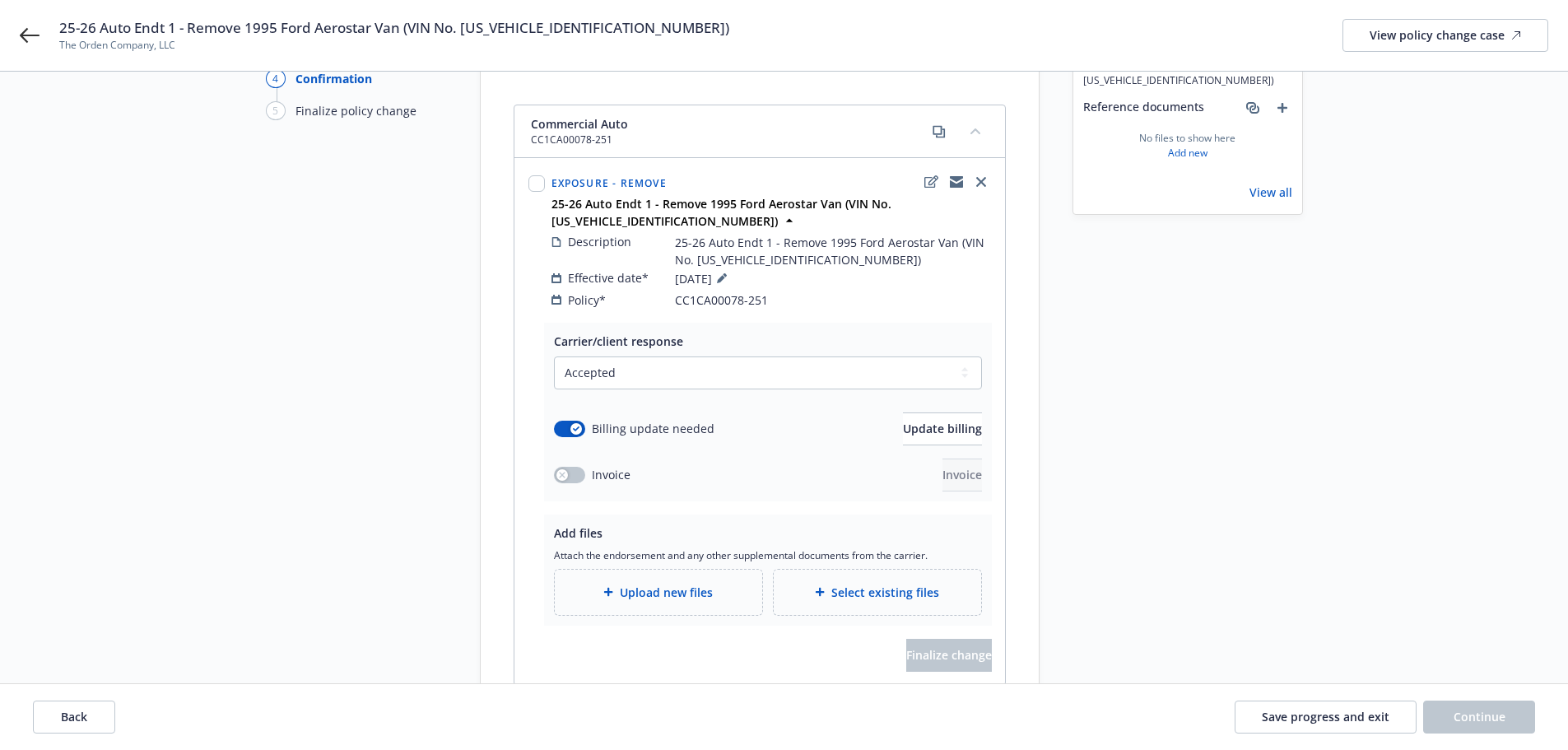
click at [642, 583] on span "Upload new files" at bounding box center [666, 591] width 93 height 17
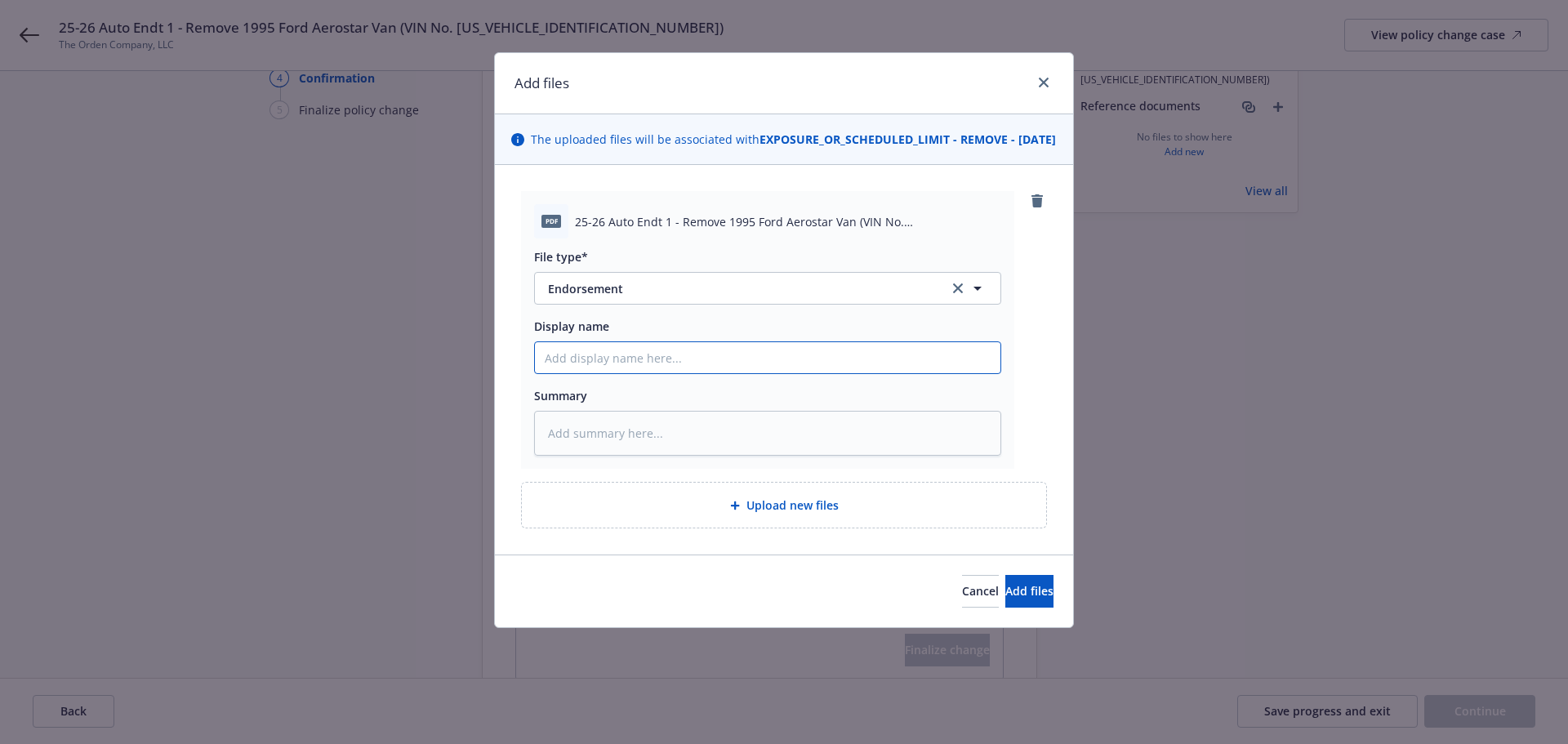
click at [756, 364] on input "Display name" at bounding box center [768, 357] width 465 height 31
paste input "25-26 Auto Endt 1 - Remove 1995 Ford Aerostar Van (VIN No. [US_VEHICLE_IDENTIFI…"
type textarea "x"
type input "25-26 Auto Endt 1 - Remove 1995 Ford Aerostar Van (VIN No. [US_VEHICLE_IDENTIFI…"
type textarea "x"
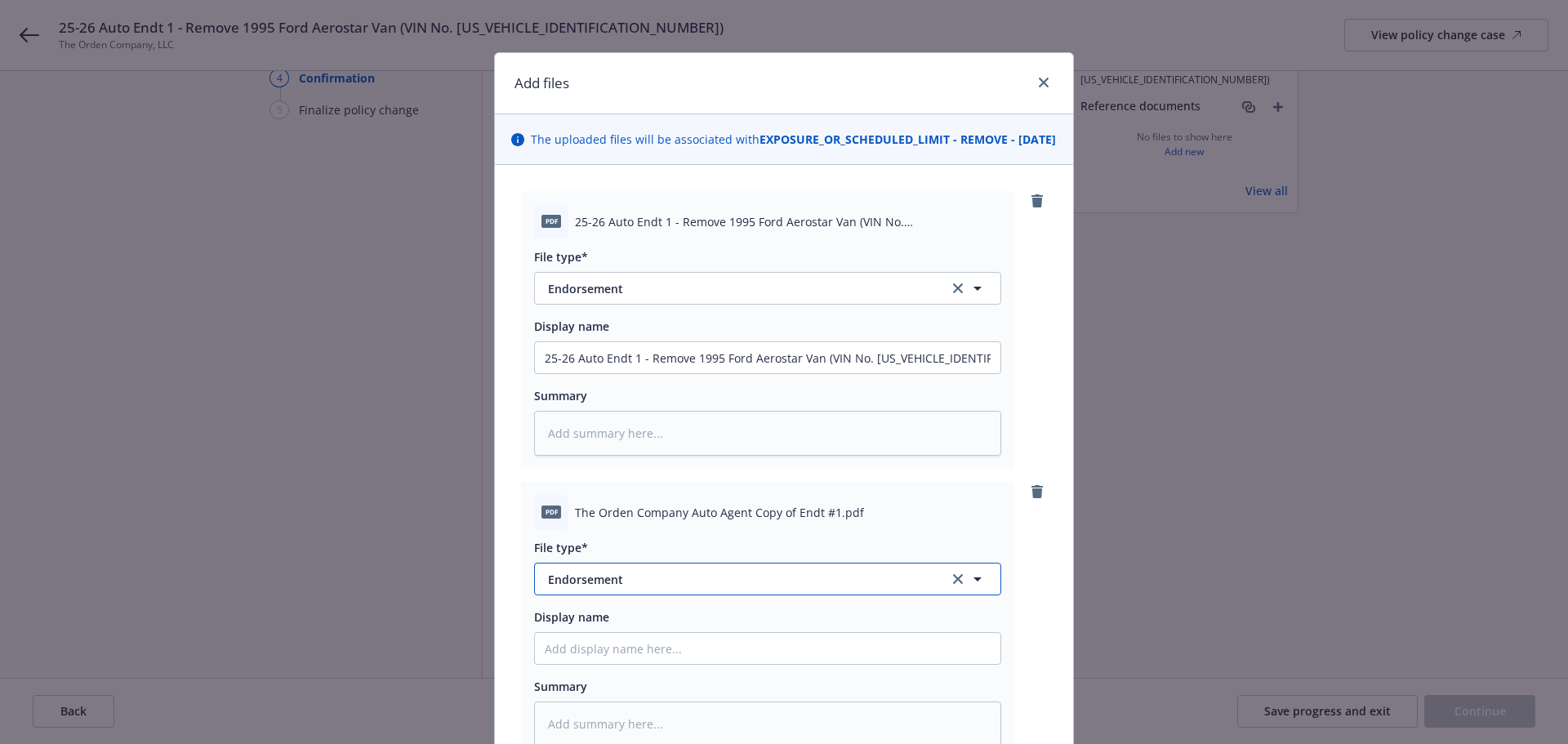
click at [665, 587] on span "Endorsement" at bounding box center [736, 579] width 378 height 17
type input "invoi"
click at [632, 542] on span "Invoice - Third Party" at bounding box center [607, 533] width 112 height 17
click at [612, 661] on input "Display name" at bounding box center [768, 648] width 465 height 31
type textarea "x"
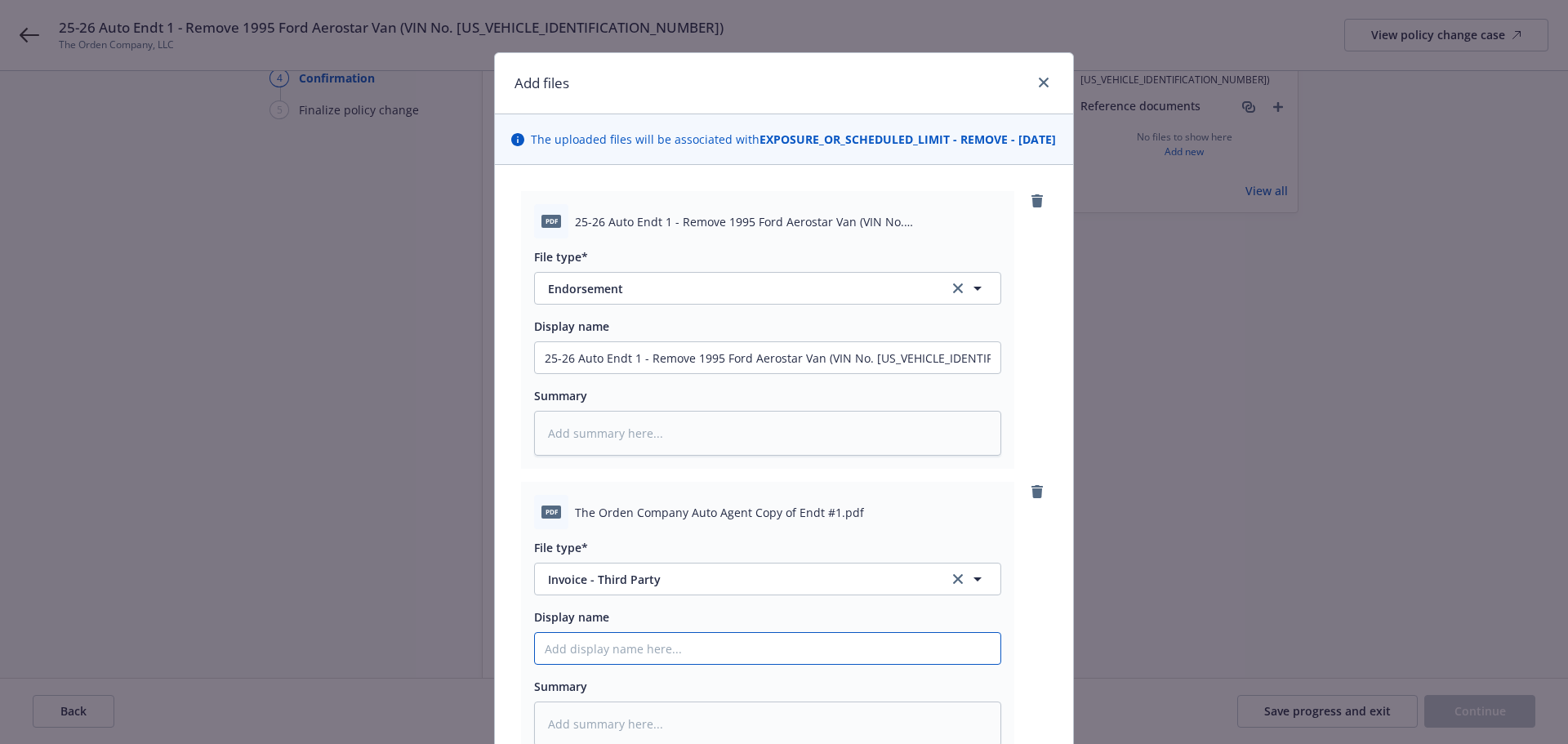
type input "("
type textarea "x"
type input "(C"
type textarea "x"
type input "(Ca"
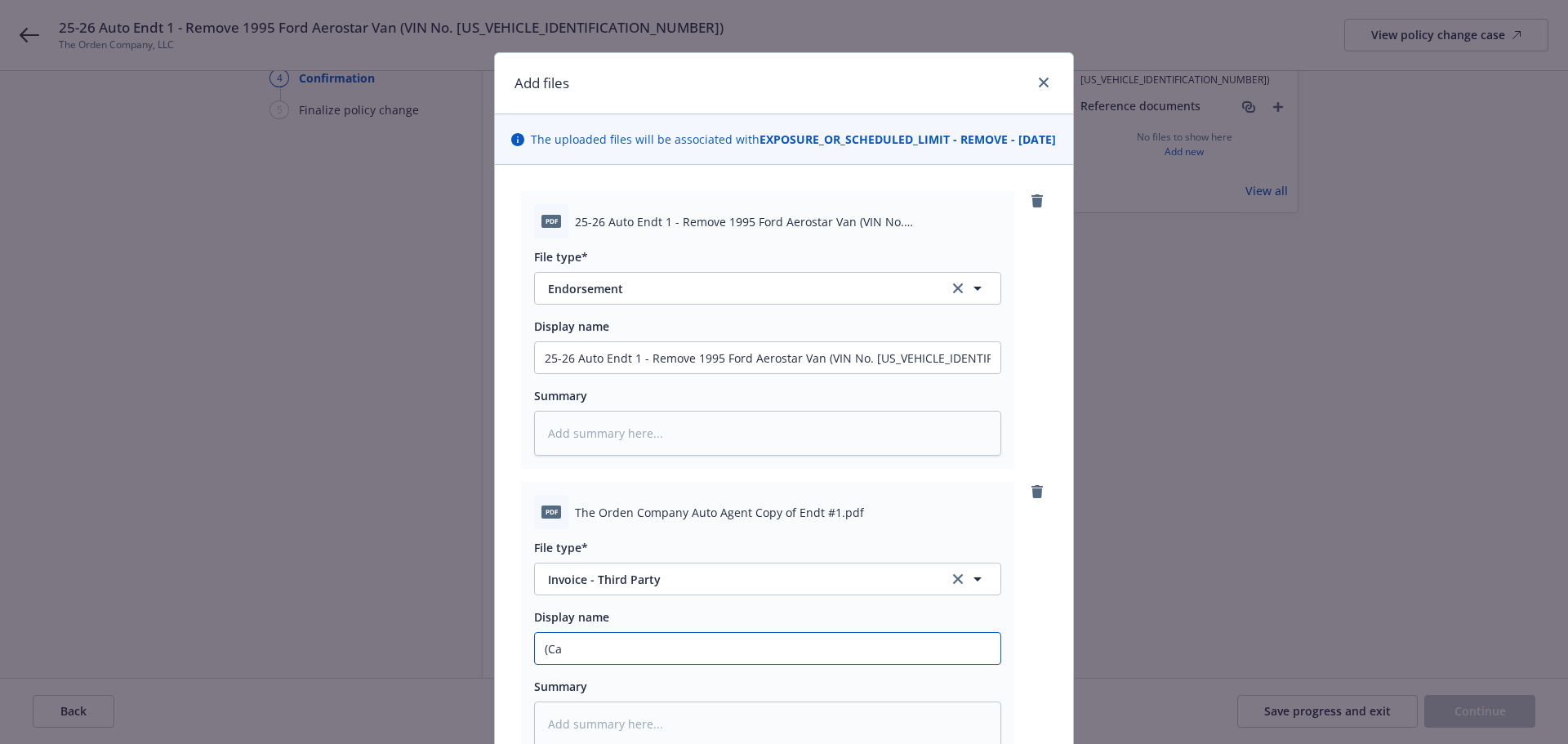
type textarea "x"
type input "(Car"
type textarea "x"
type input "([PERSON_NAME]"
type textarea "x"
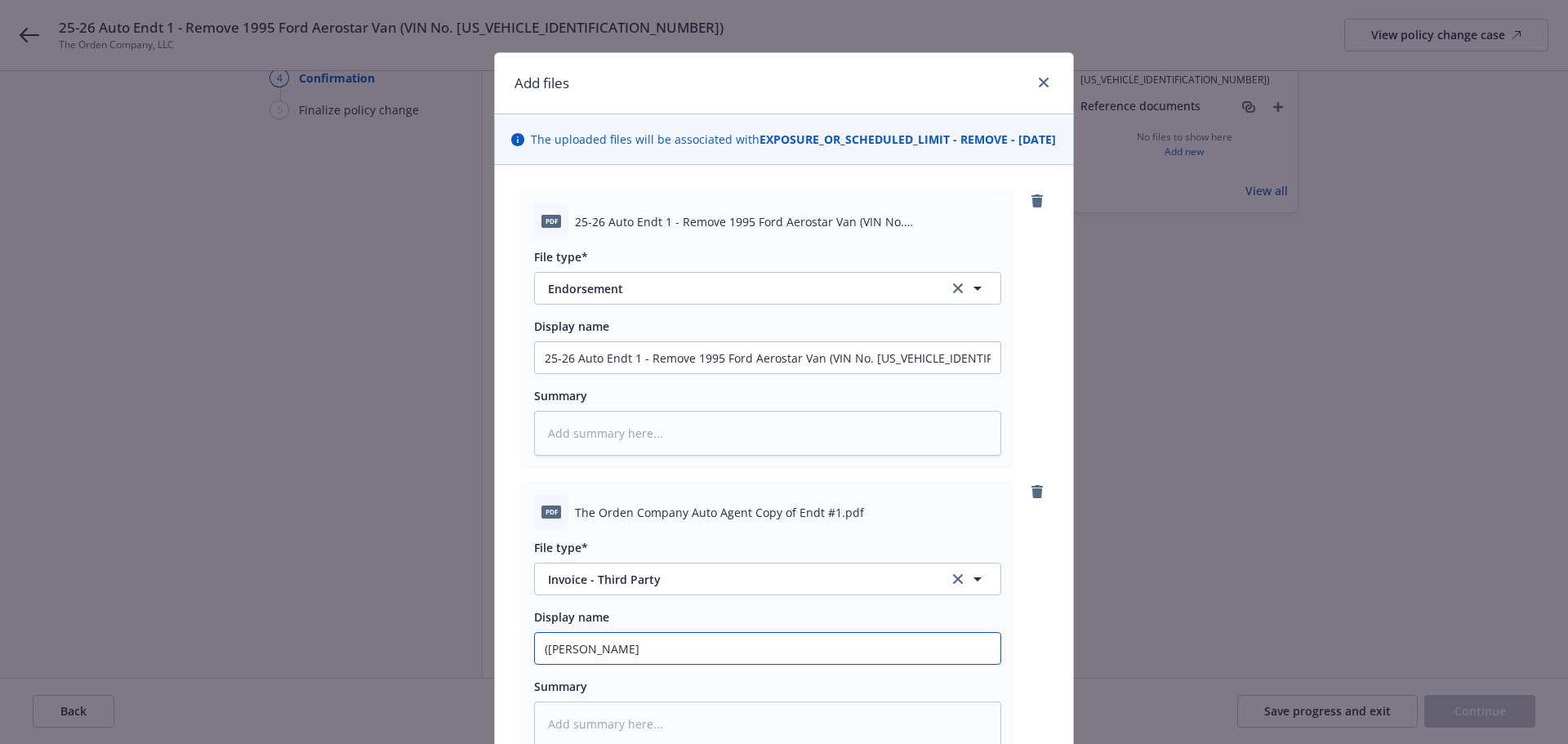
type input "([PERSON_NAME]"
type textarea "x"
type input "([PERSON_NAME]"
type textarea "x"
type input "(Carrier"
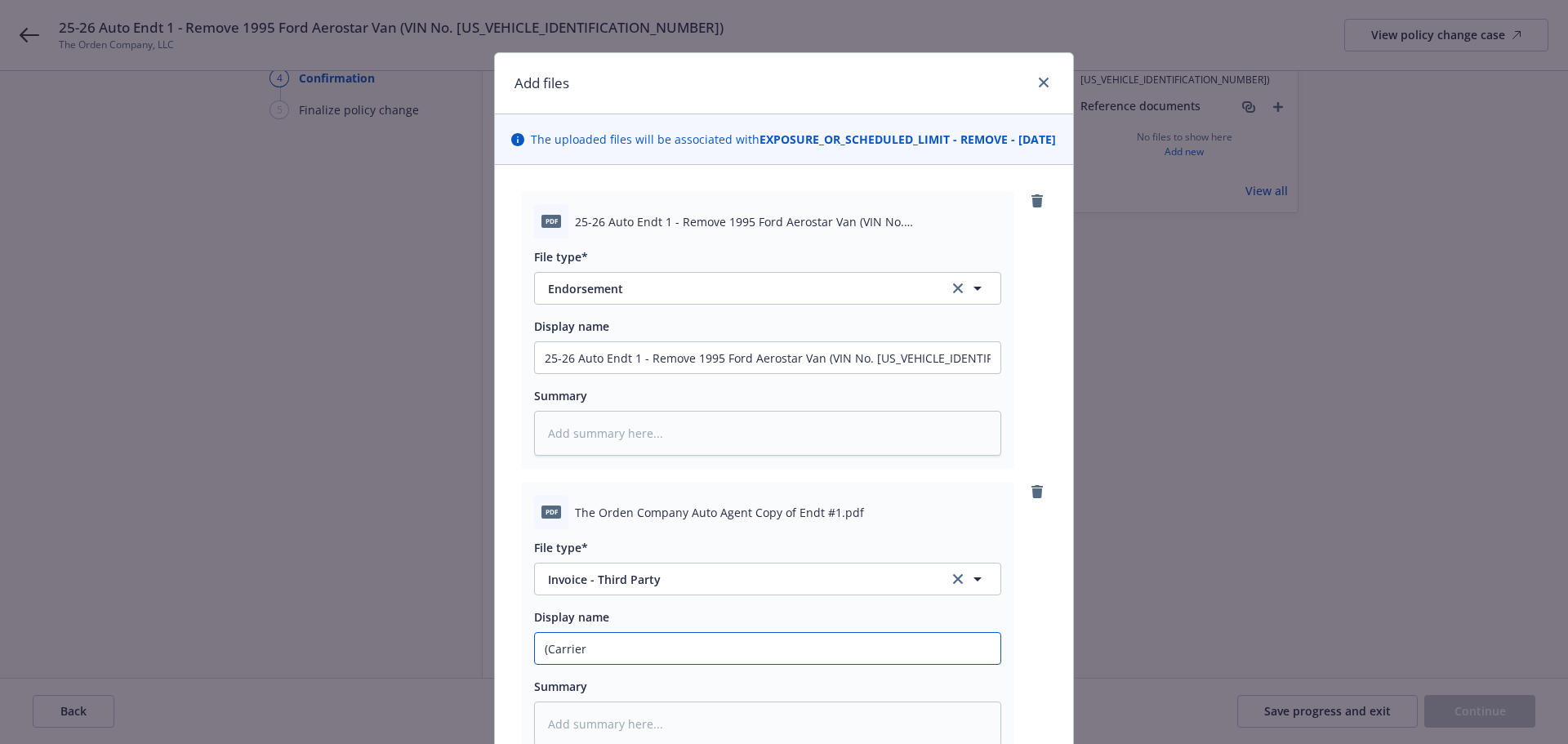
type textarea "x"
type input "(Carrier"
type textarea "x"
type input "(Carrier I"
type textarea "x"
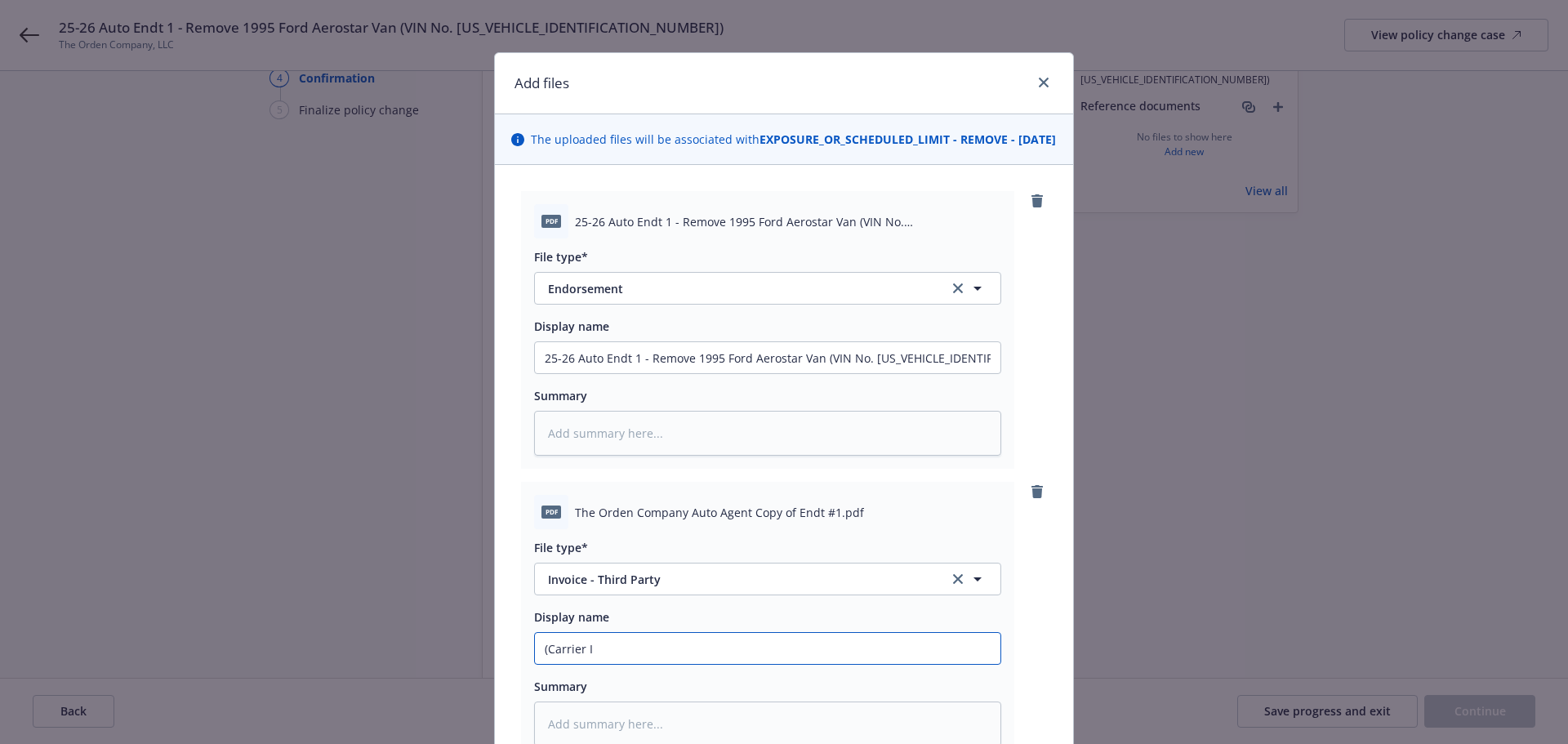
type input "(Carrier In"
type textarea "x"
type input "(Carrier Inv"
type textarea "x"
type input "(Carrier Invo"
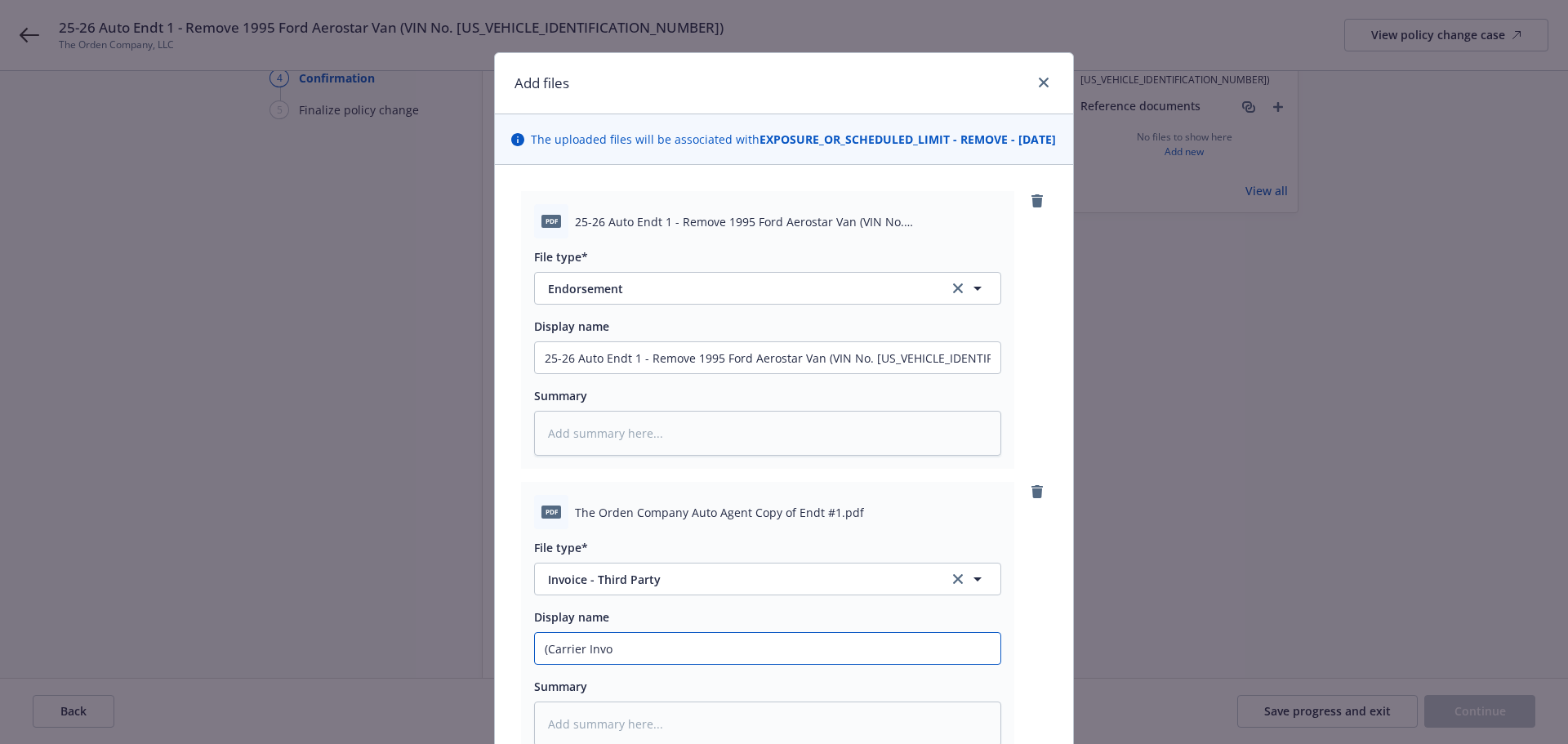
type textarea "x"
type input "(Carrier Invoic"
type textarea "x"
type input "(Carrier Invoice"
type textarea "x"
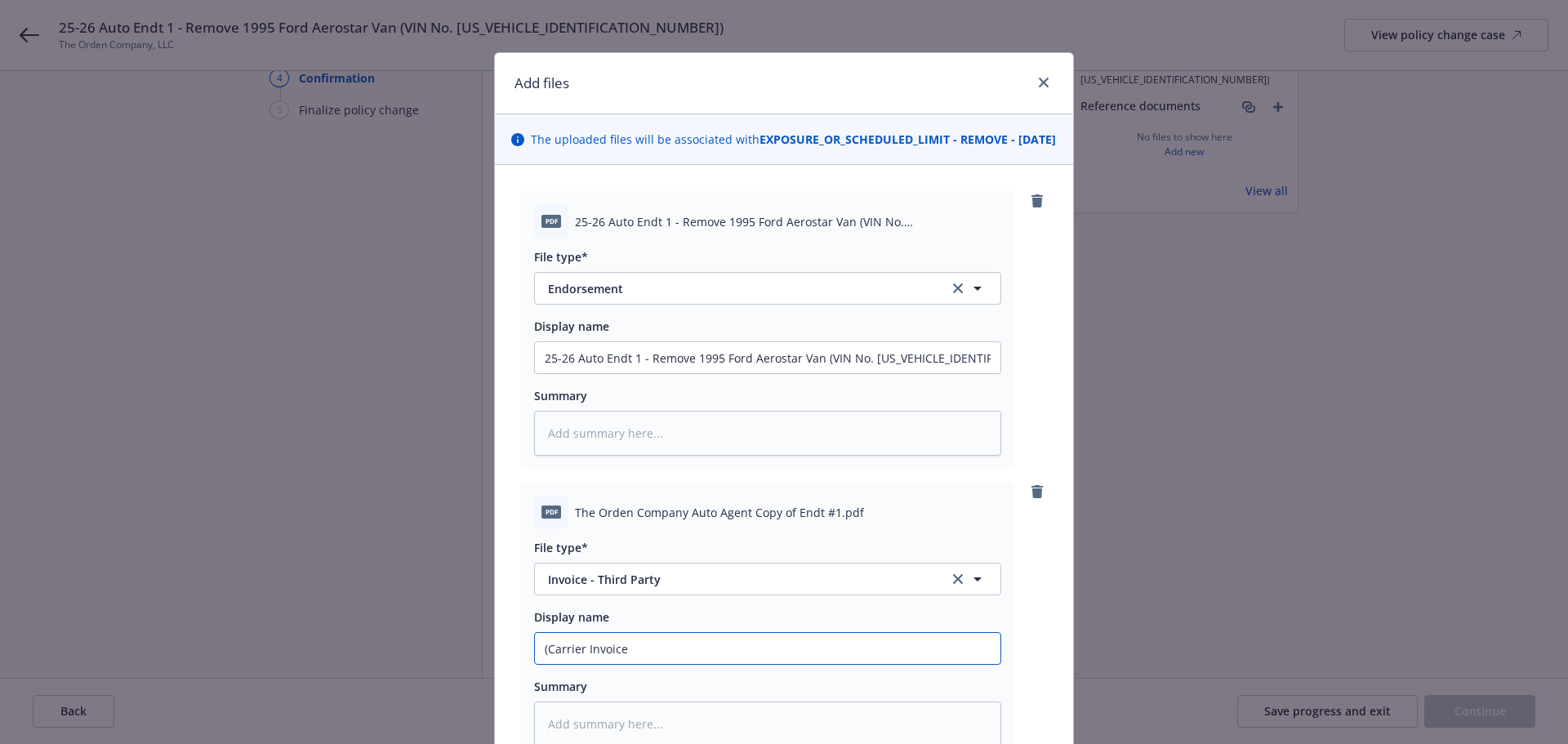
type input "(Carrier Invoice)"
type textarea "x"
type input "(Carrier Invoice)"
paste input "25-26 Auto Endt 1 - Remove 1995 Ford Aerostar Van (VIN No. [US_VEHICLE_IDENTIFI…"
type textarea "x"
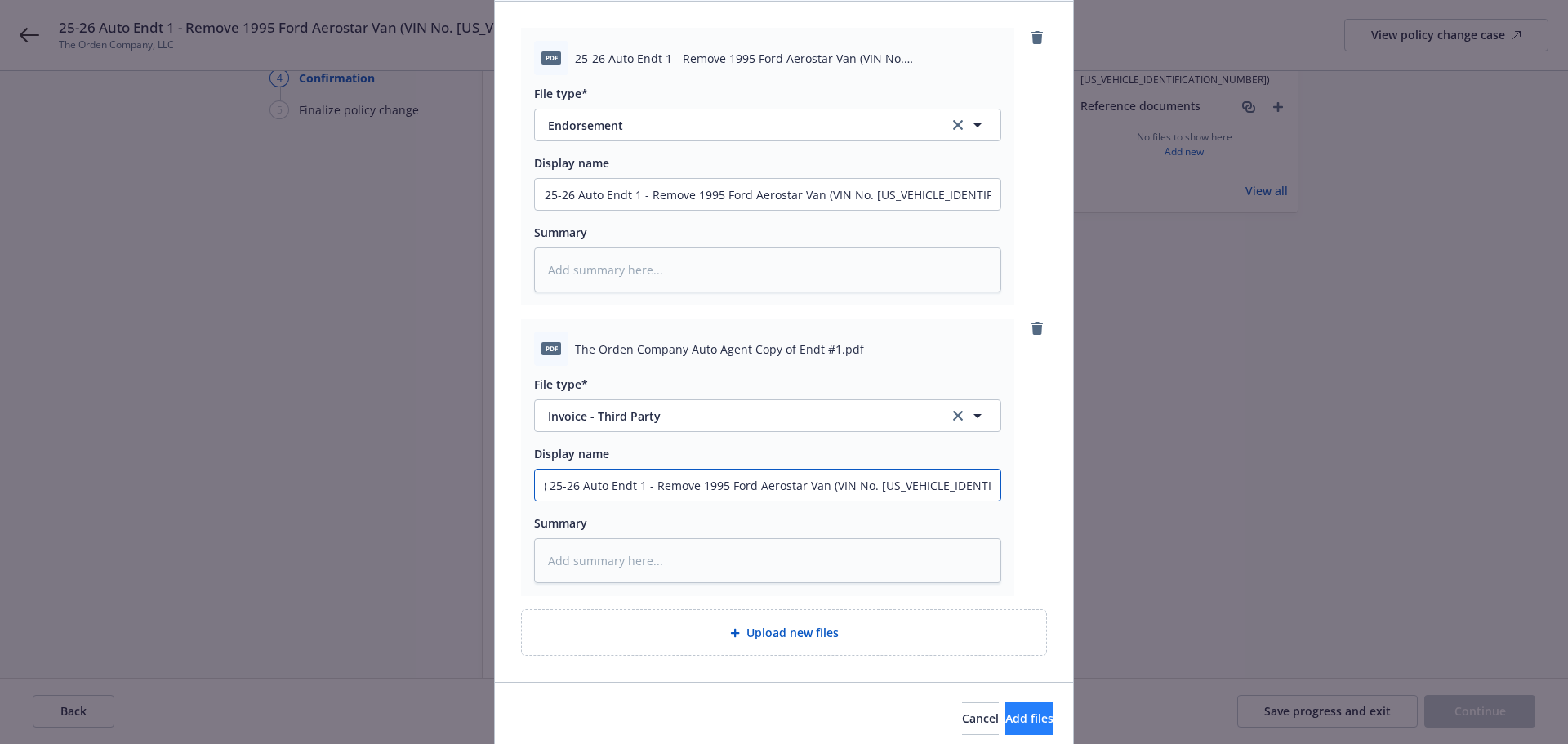
type input "(Carrier Invoice) 25-26 Auto Endt 1 - Remove 1995 Ford Aerostar Van (VIN No. [U…"
click at [1010, 725] on span "Add files" at bounding box center [1029, 718] width 48 height 16
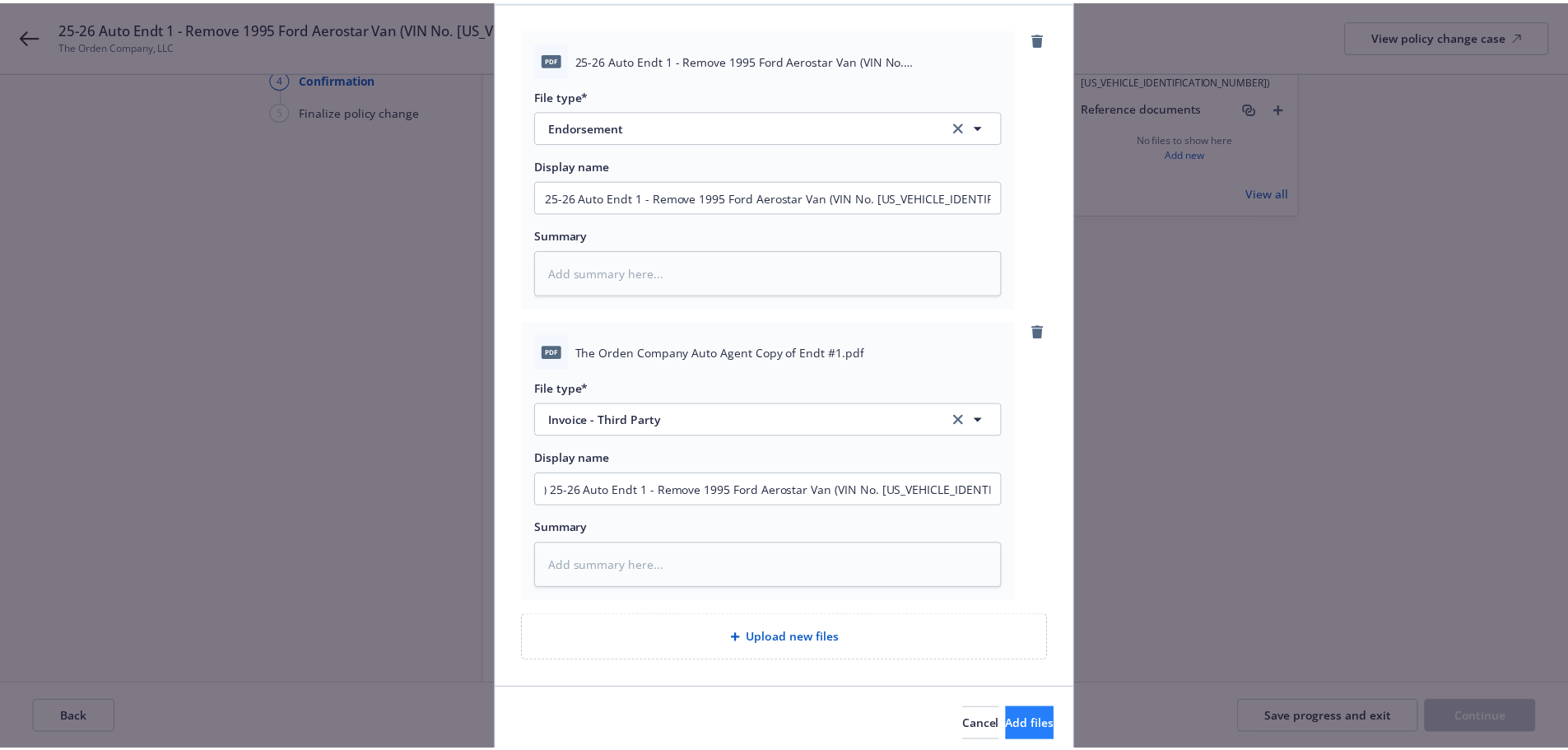
scroll to position [0, 0]
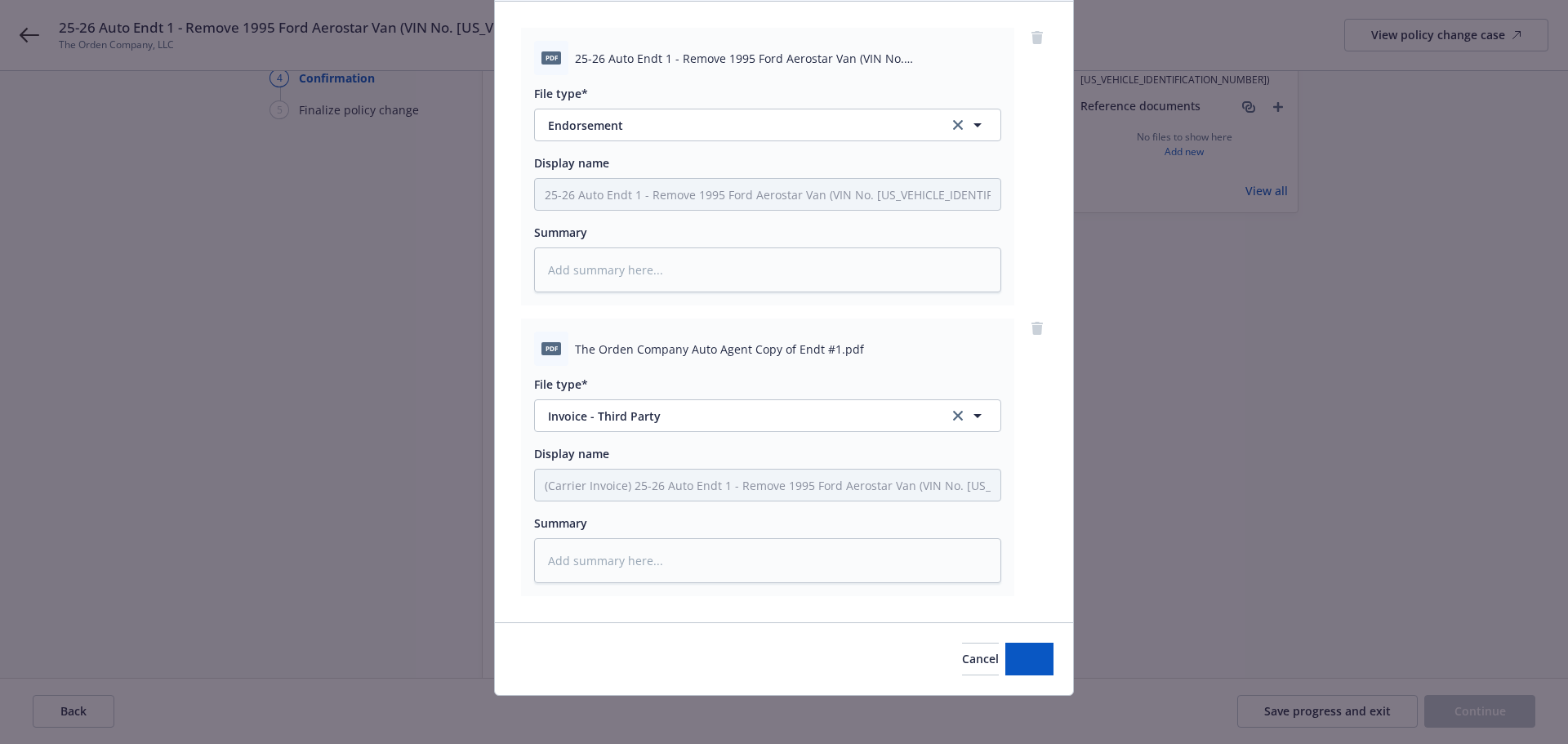
type textarea "x"
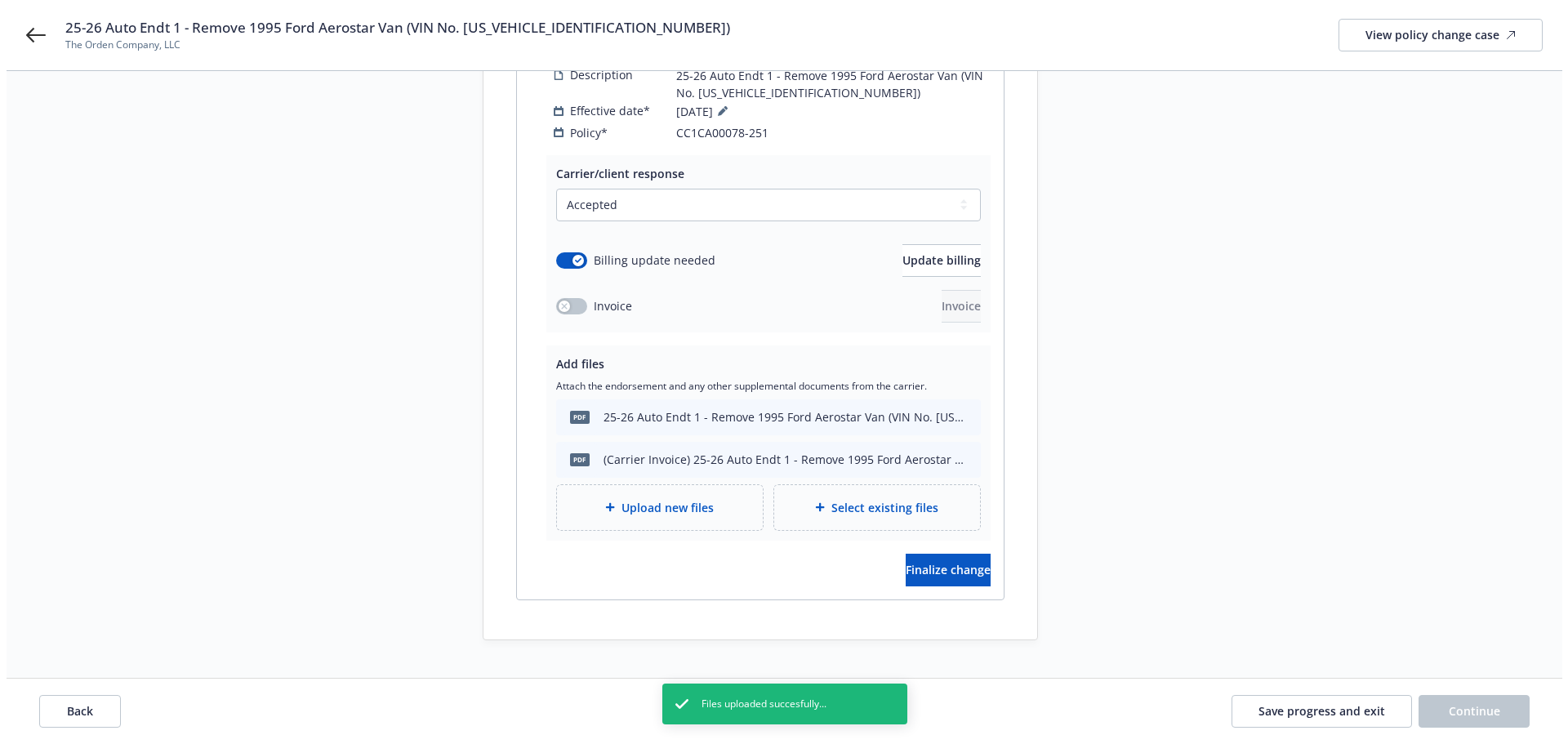
scroll to position [339, 0]
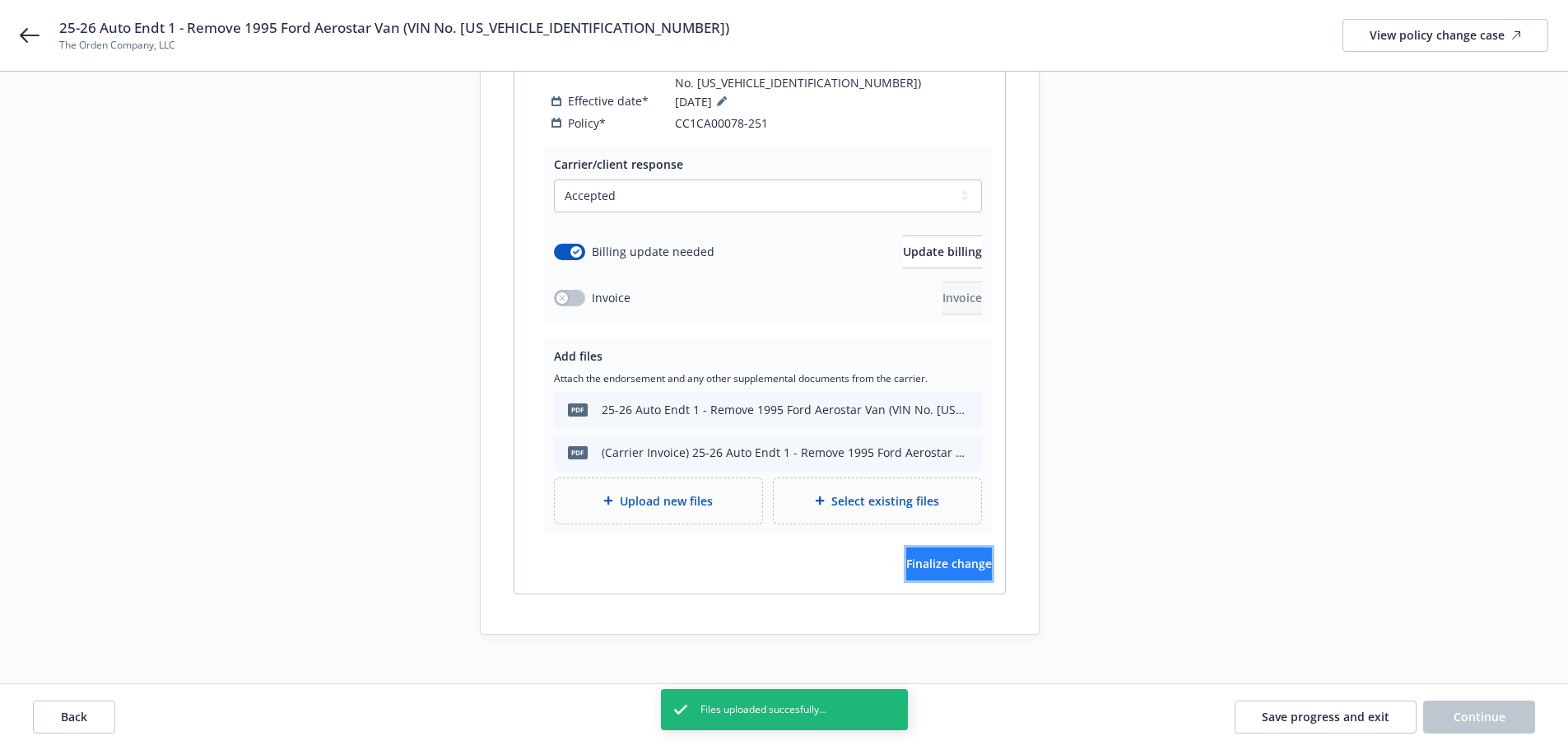
click at [941, 556] on span "Finalize change" at bounding box center [949, 564] width 86 height 16
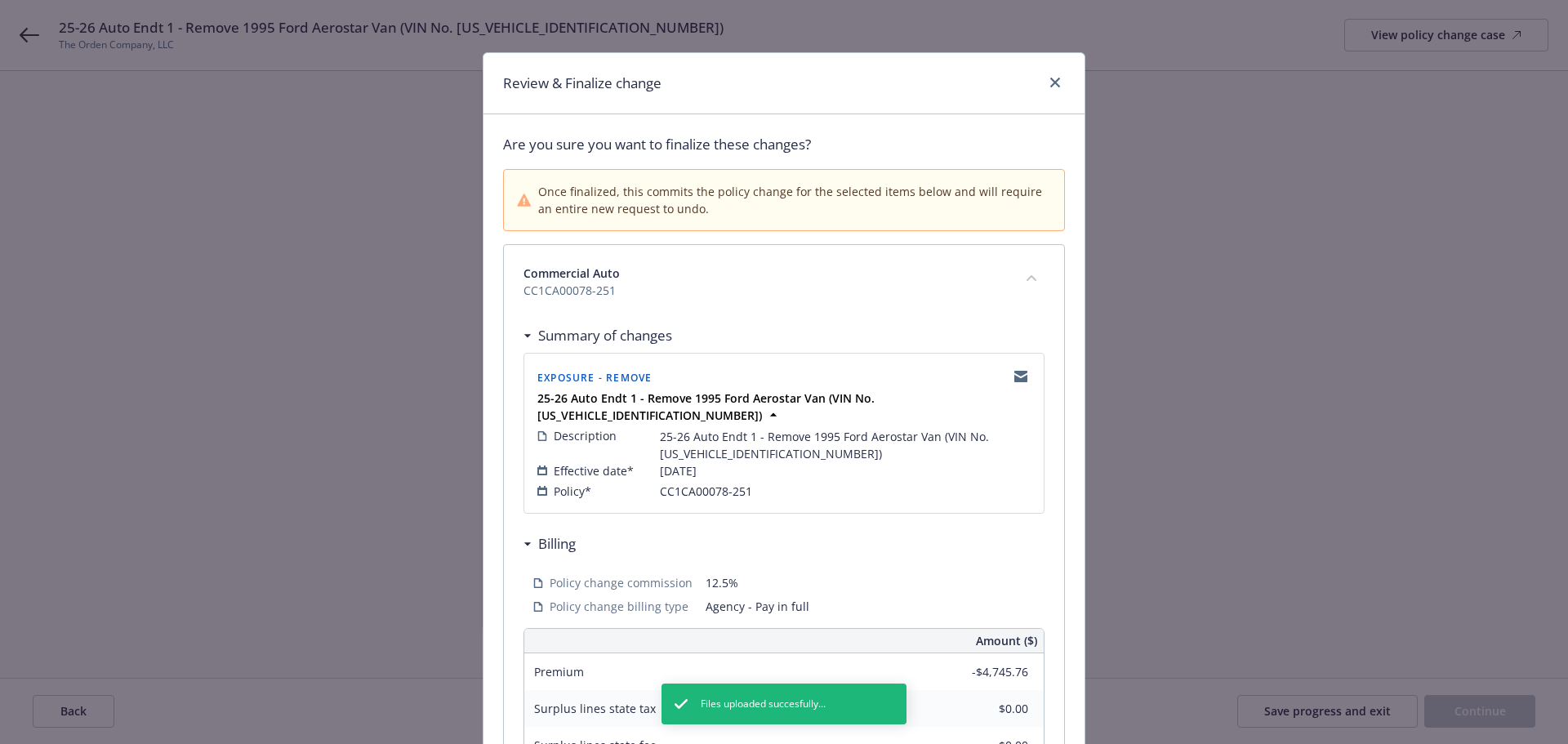
scroll to position [326, 0]
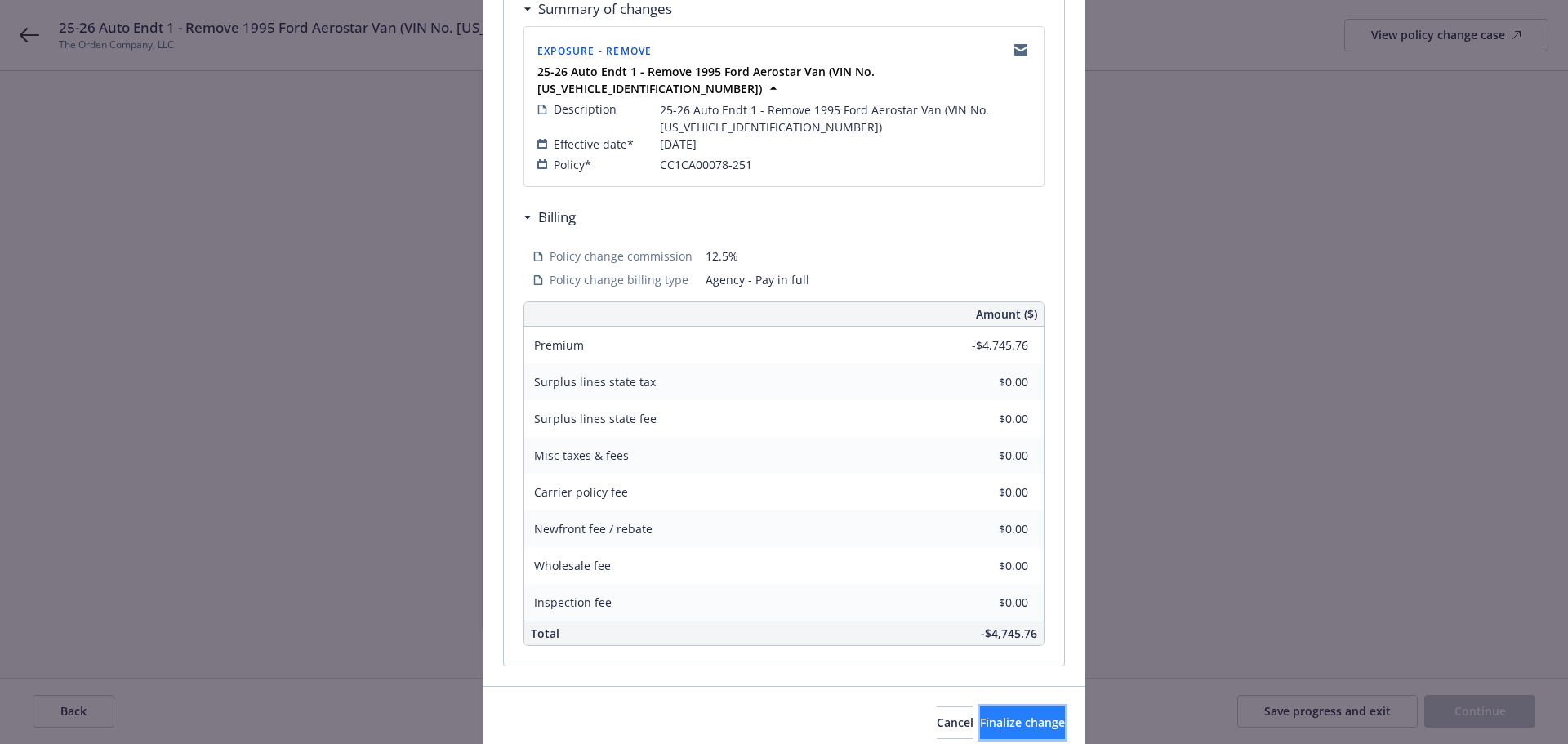
click at [980, 715] on span "Finalize change" at bounding box center [1022, 723] width 85 height 16
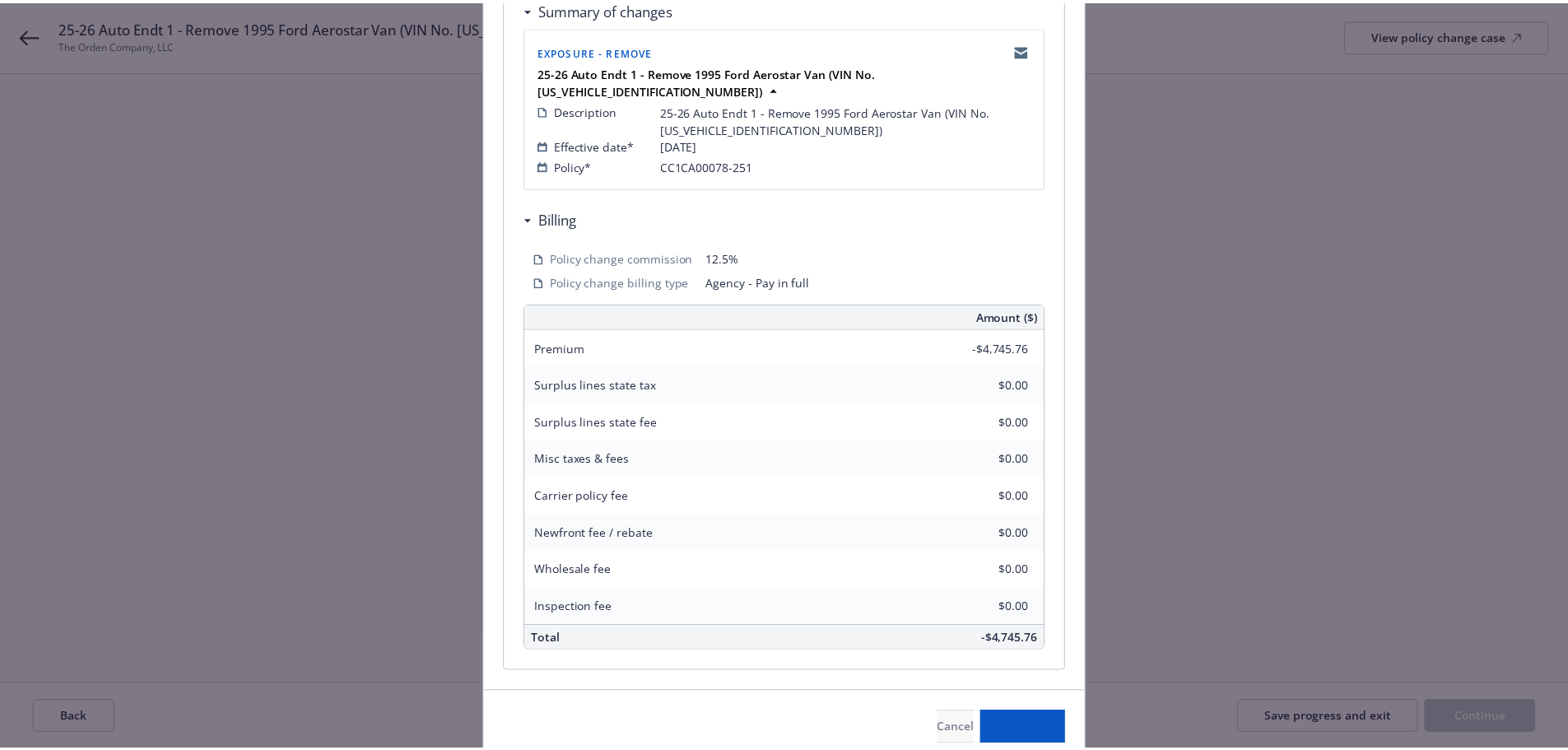
scroll to position [324, 0]
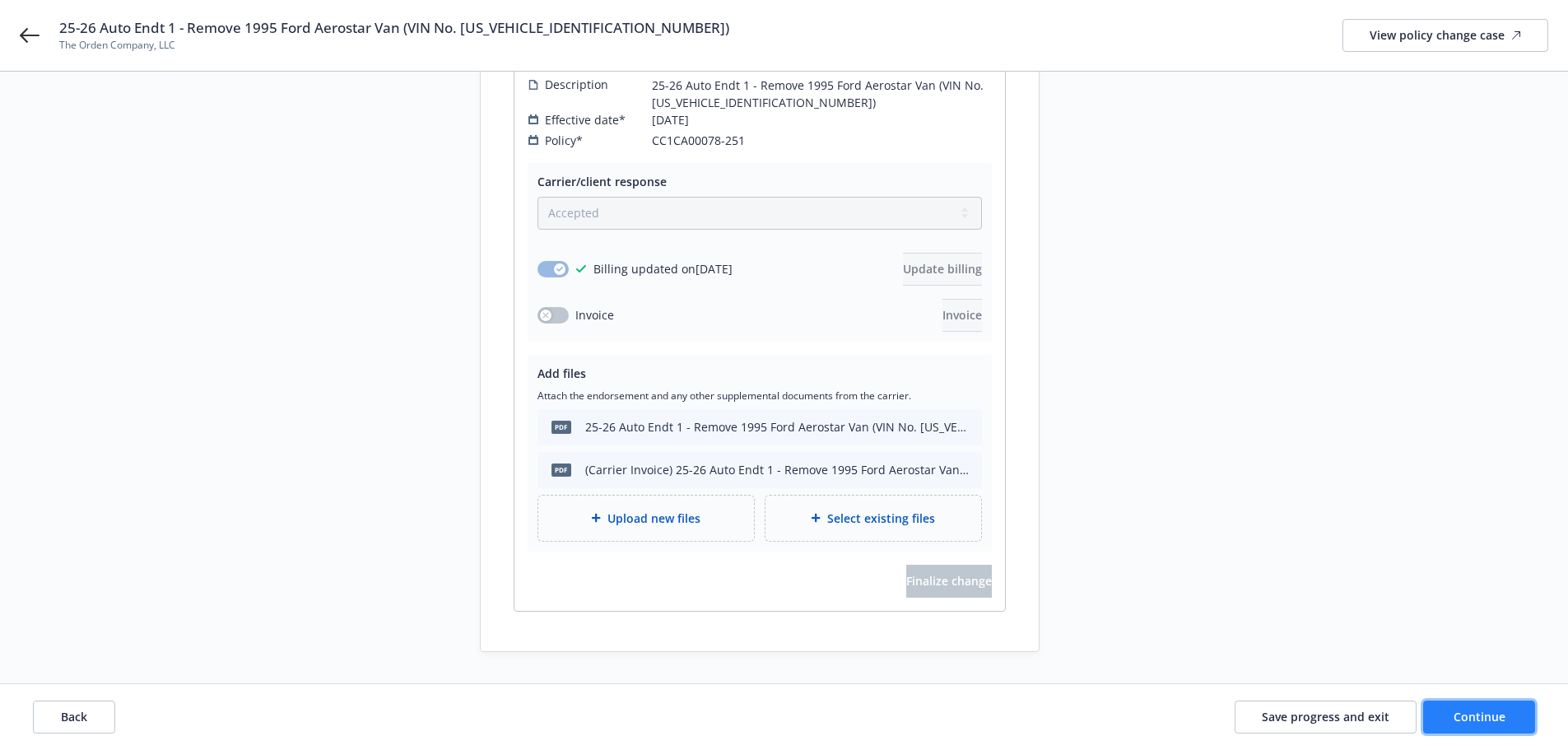
click at [1468, 722] on span "Continue" at bounding box center [1480, 717] width 52 height 16
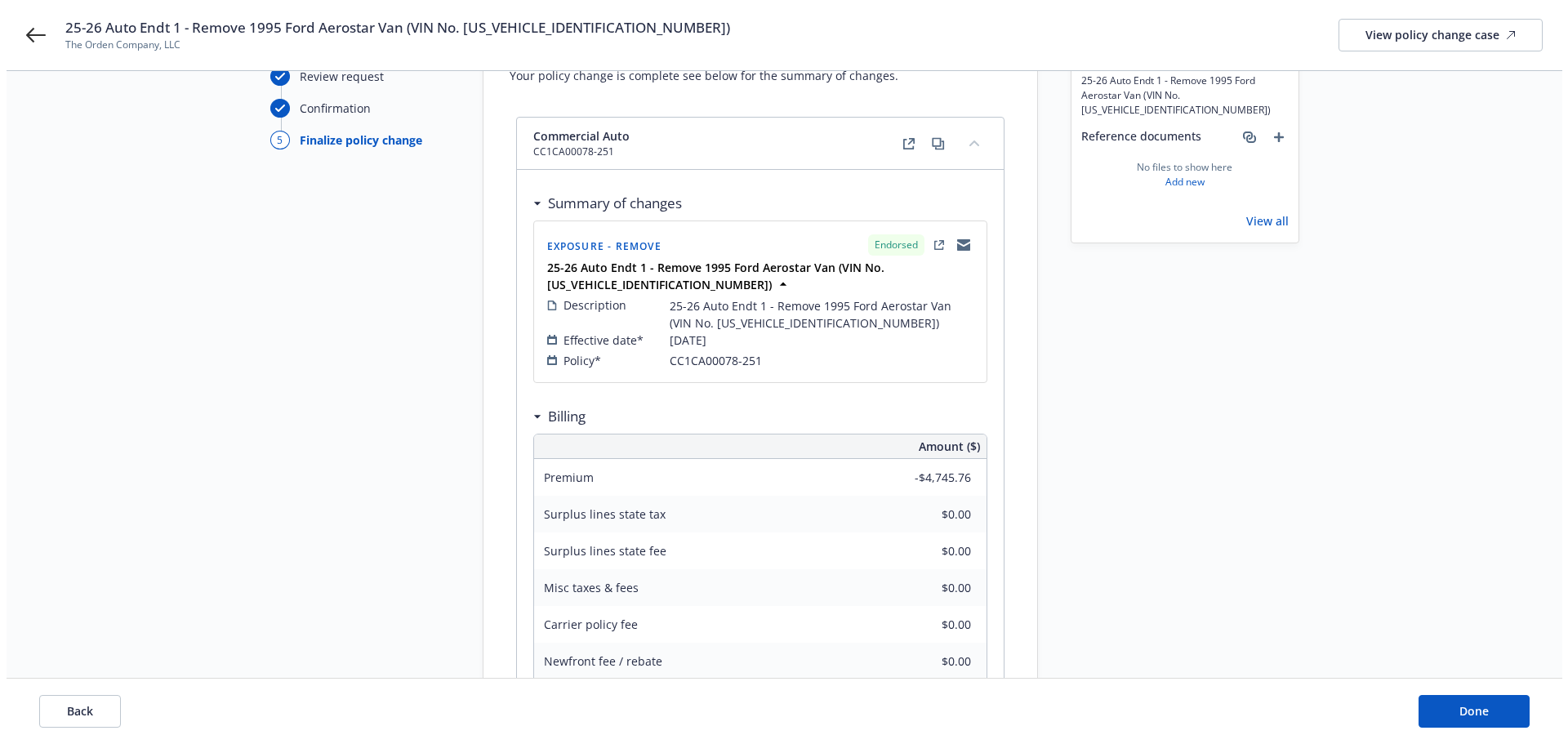
scroll to position [0, 0]
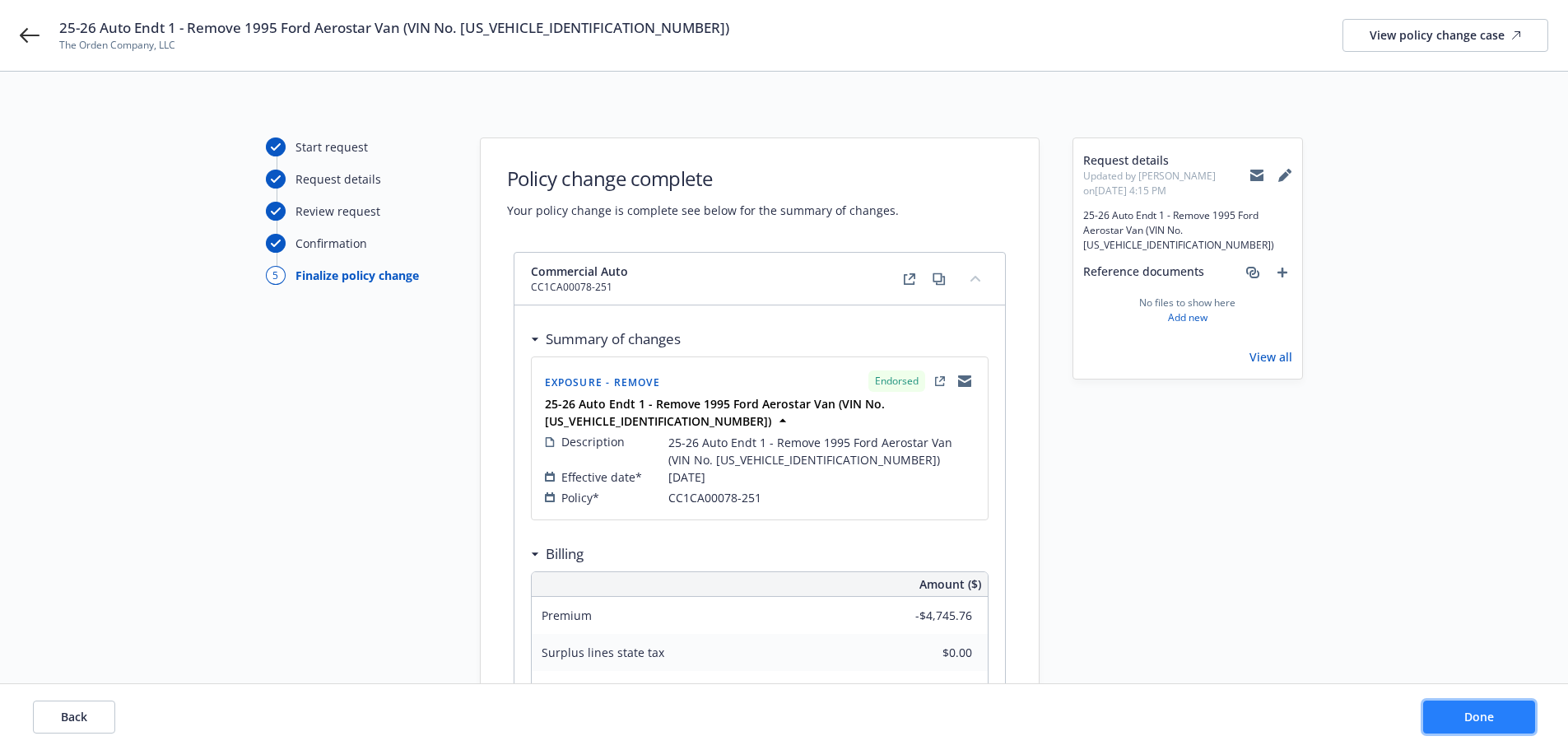
click at [1463, 725] on button "Done" at bounding box center [1480, 716] width 112 height 33
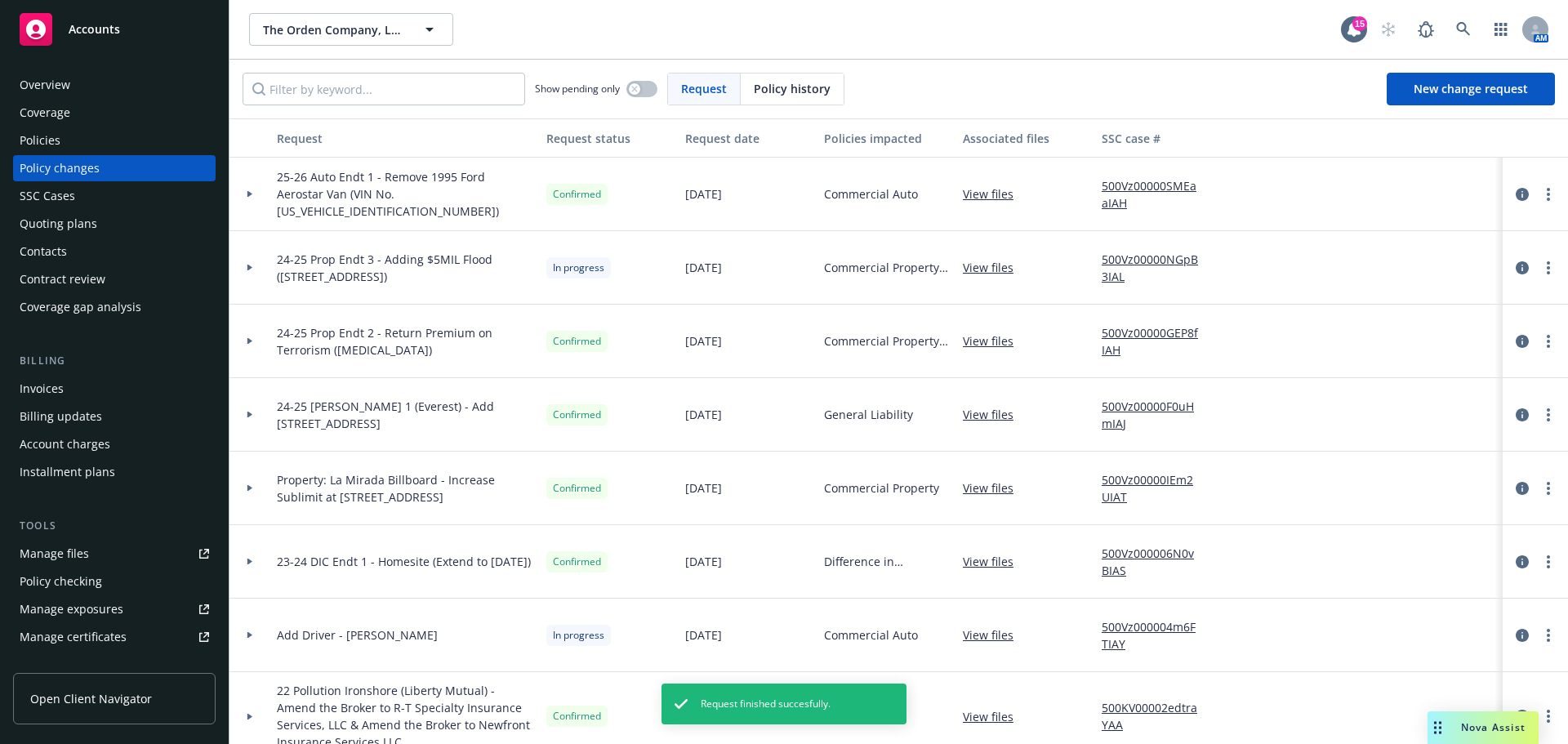
click at [60, 387] on div "Invoices" at bounding box center [42, 389] width 44 height 27
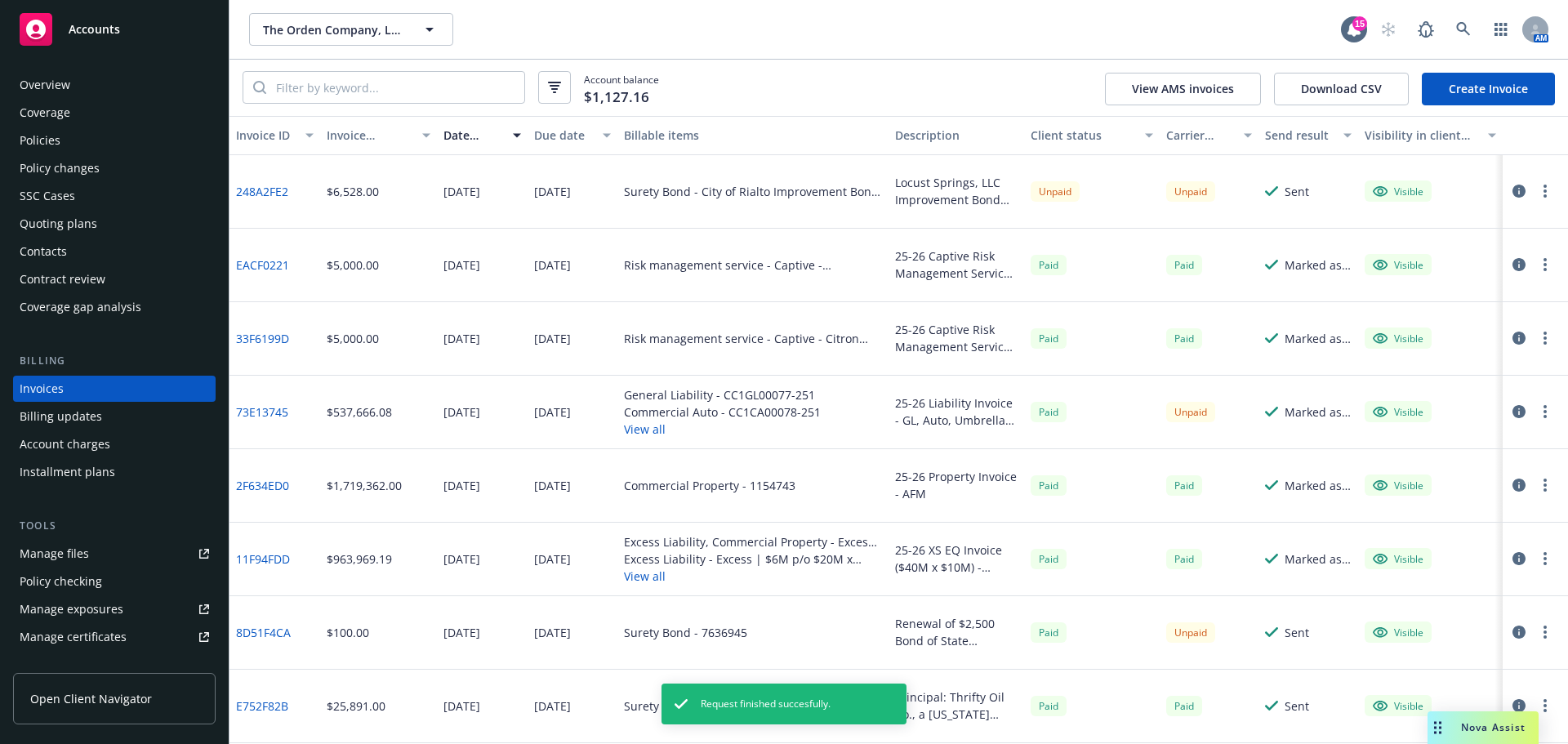
click at [1514, 85] on link "Create Invoice" at bounding box center [1488, 88] width 133 height 33
